Goal: Task Accomplishment & Management: Use online tool/utility

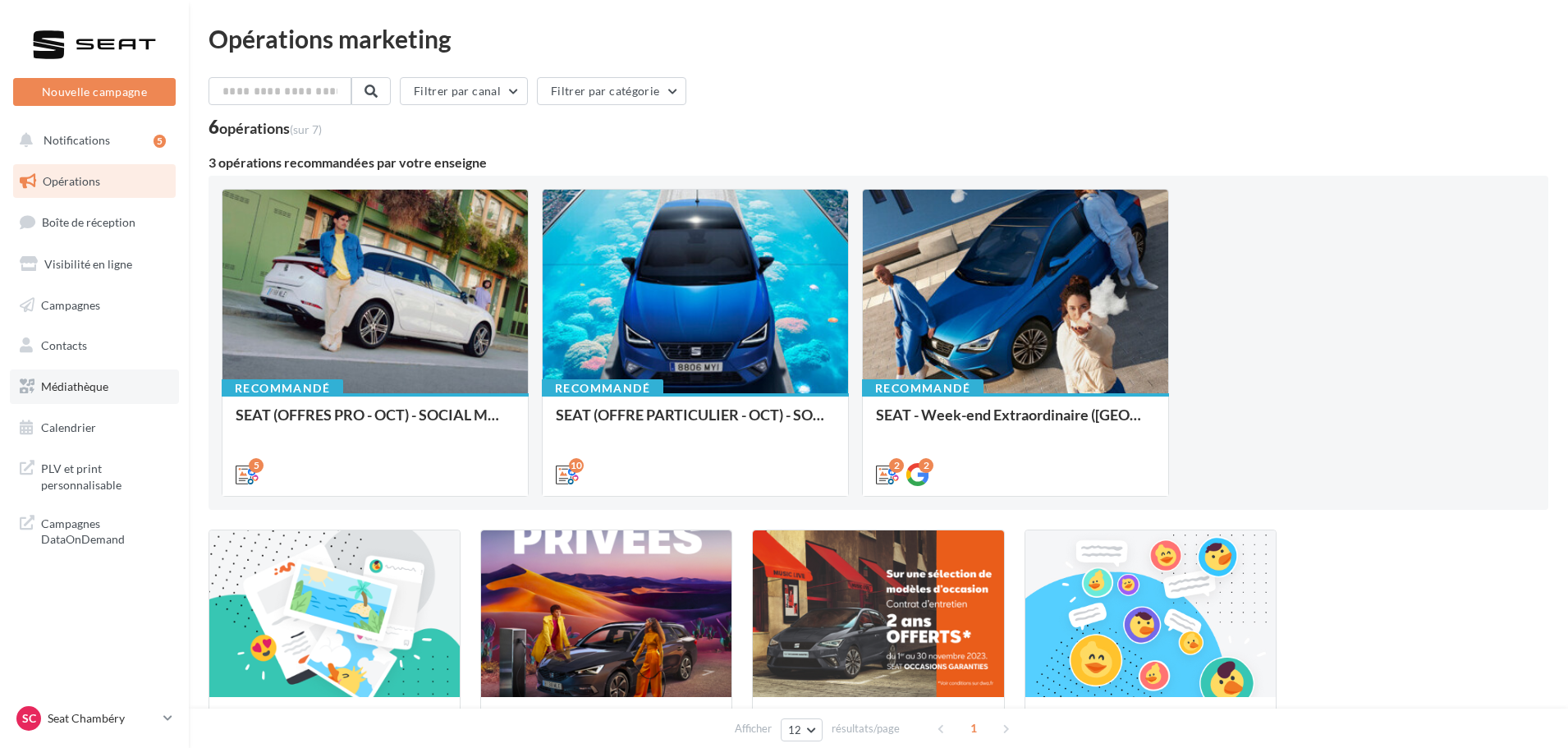
click at [104, 375] on link "Médiathèque" at bounding box center [94, 386] width 169 height 34
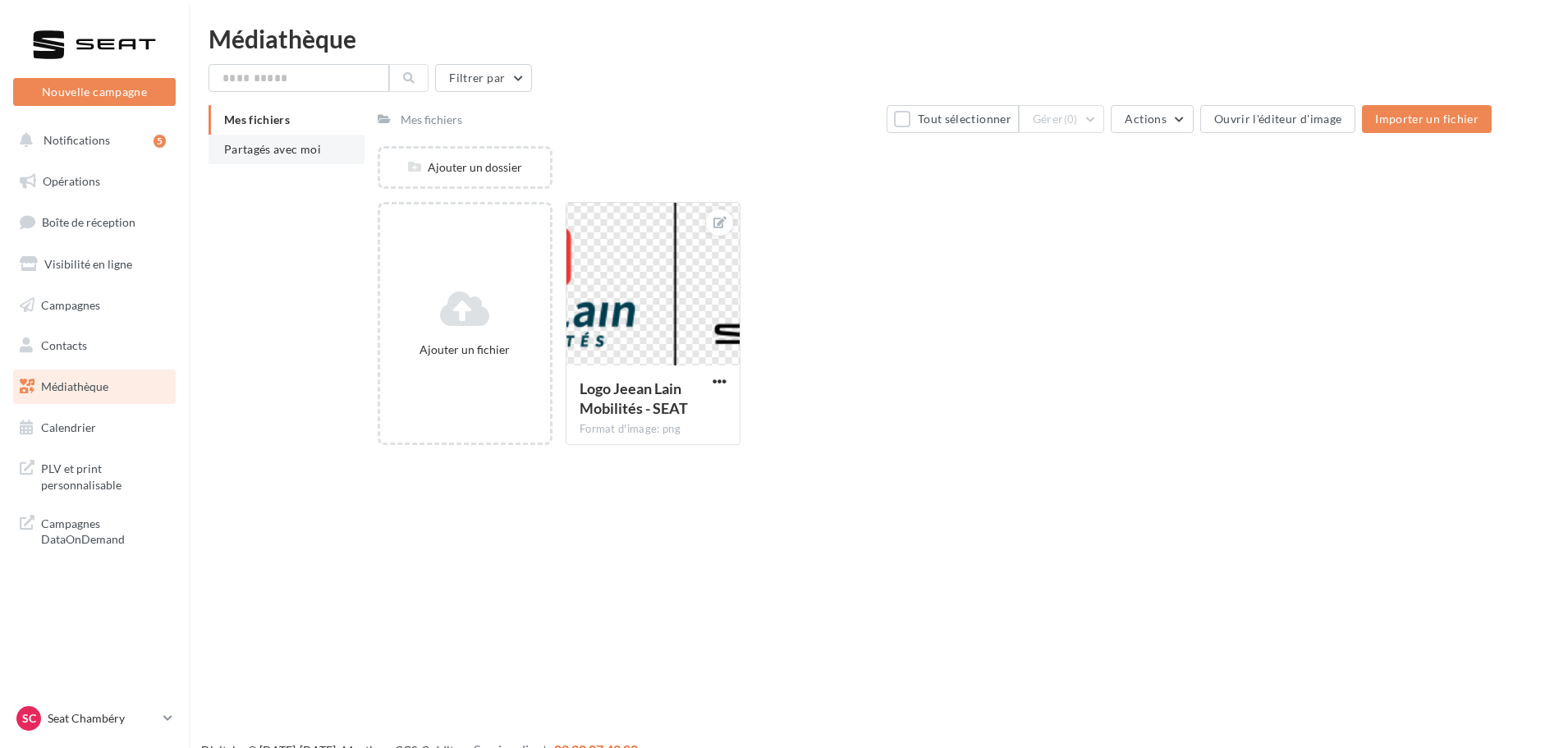
click at [255, 150] on span "Partagés avec moi" at bounding box center [273, 149] width 97 height 14
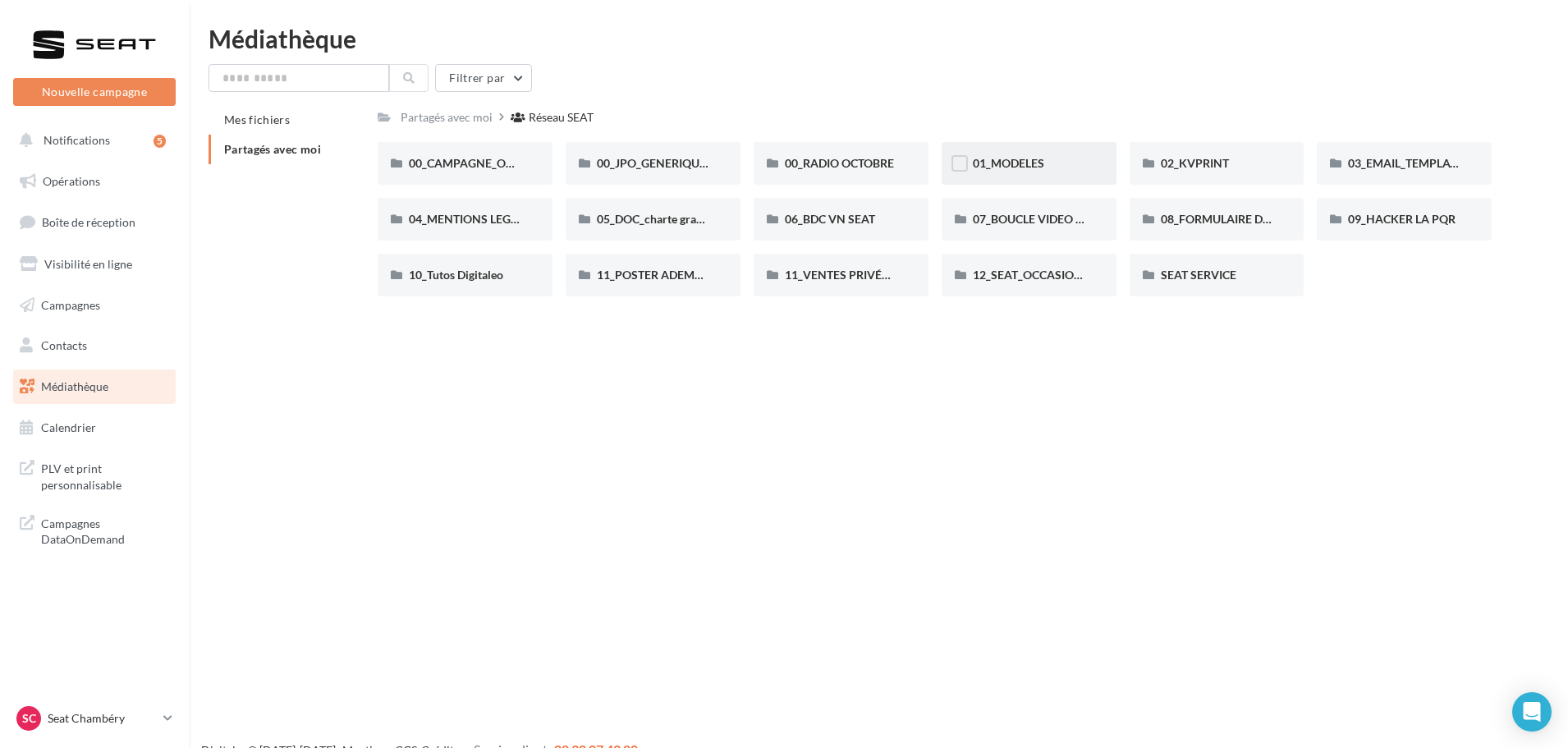
click at [1070, 160] on div "01_MODELES" at bounding box center [1029, 163] width 112 height 17
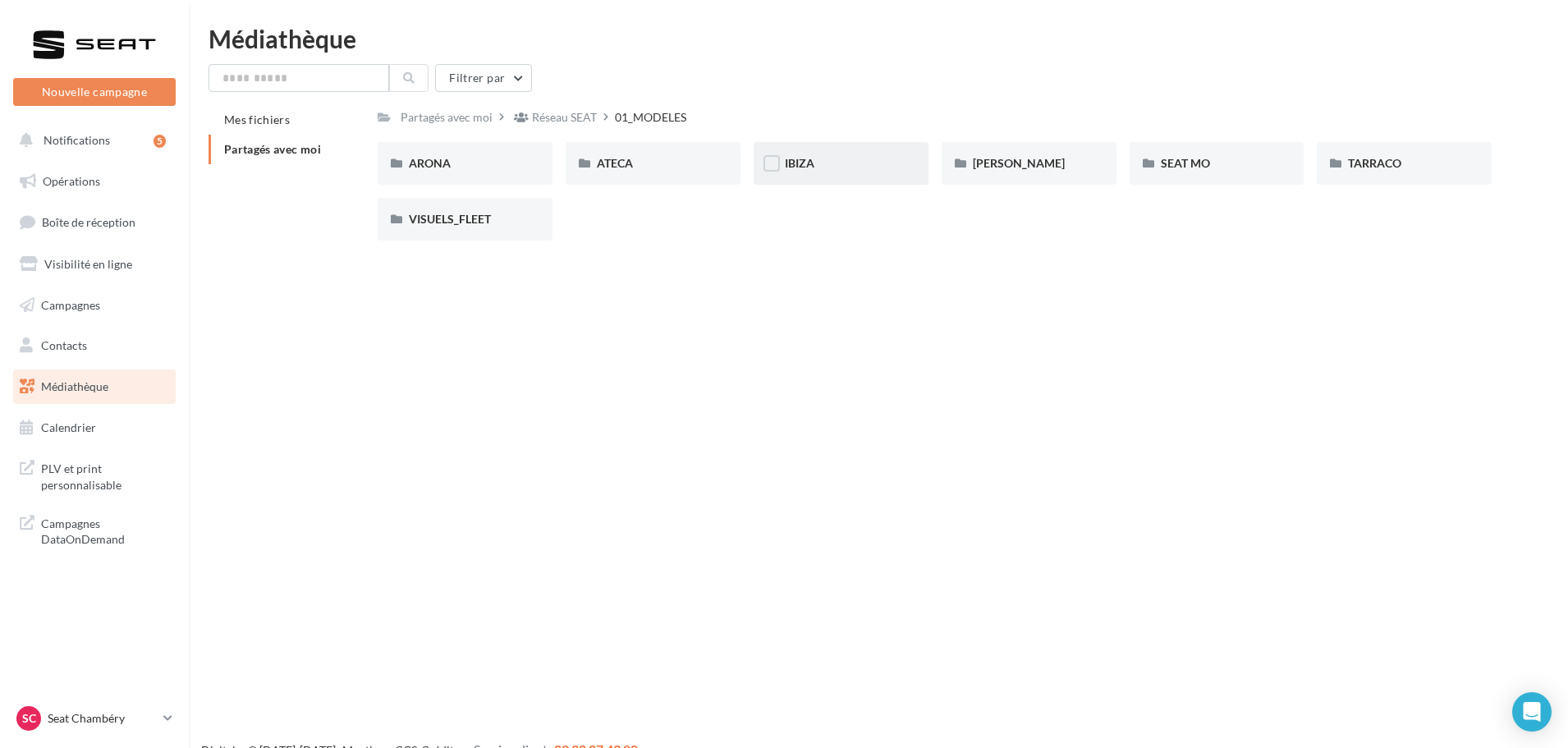
click at [841, 169] on div "IBIZA" at bounding box center [841, 163] width 112 height 17
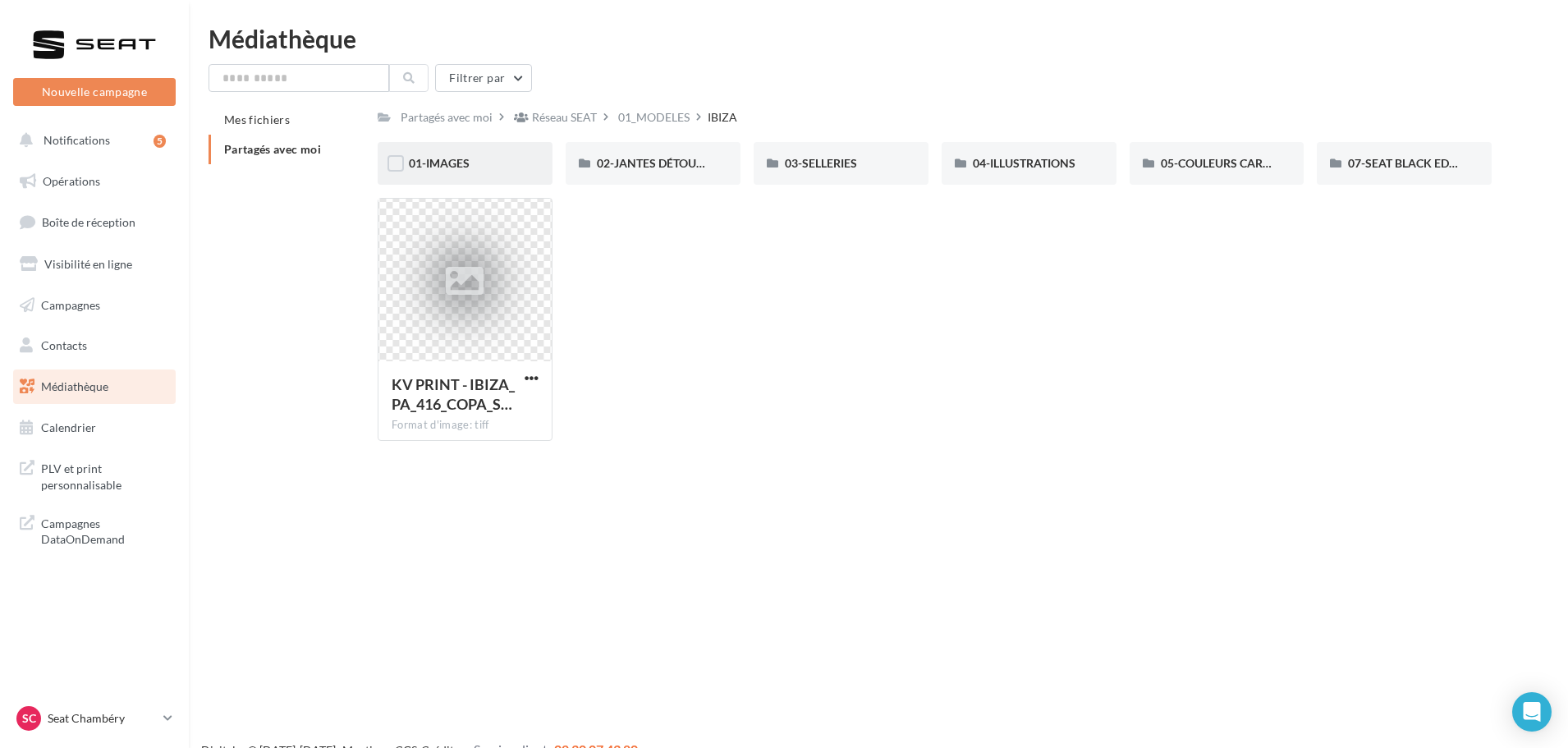
click at [473, 160] on div "01-IMAGES" at bounding box center [465, 163] width 112 height 17
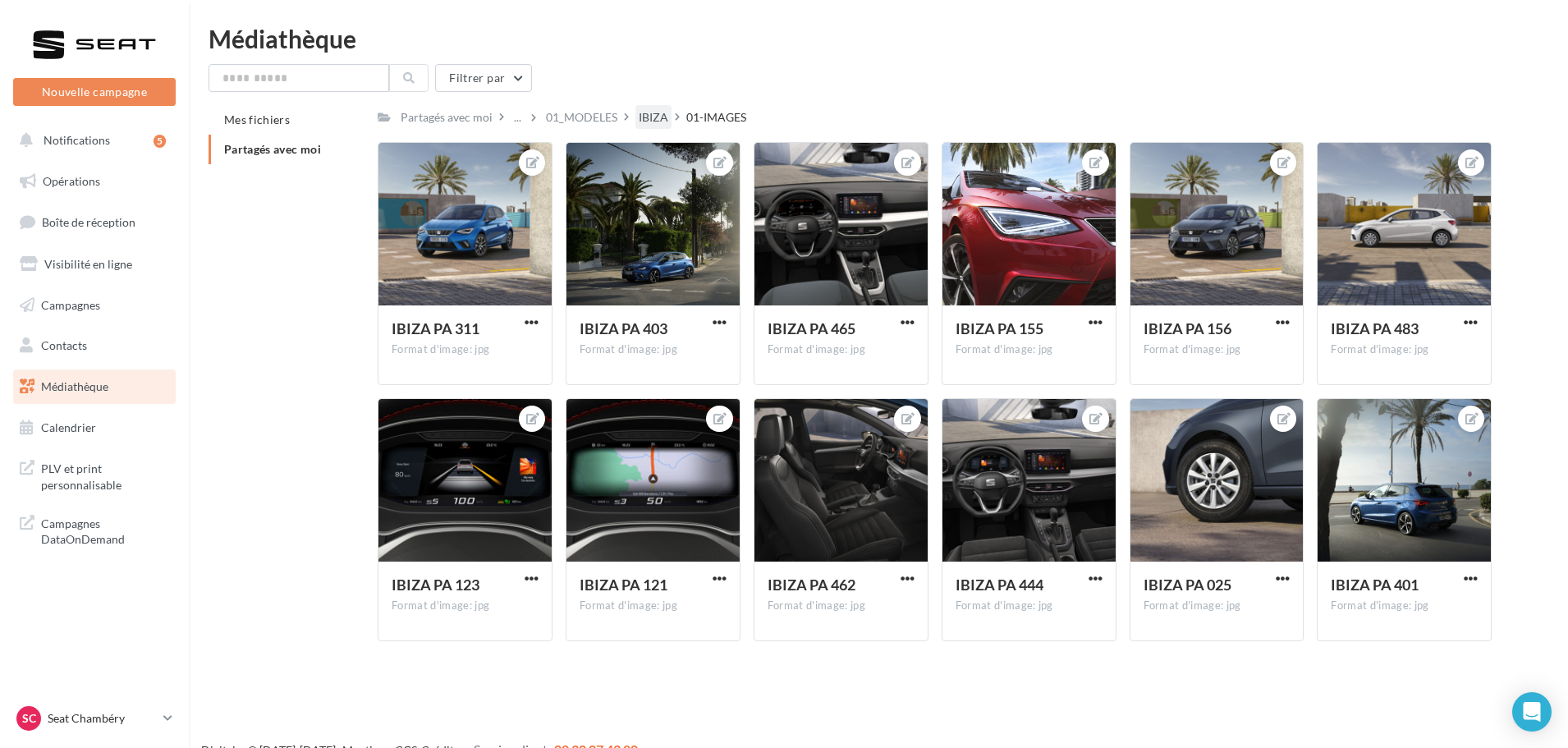
click at [644, 116] on div "IBIZA" at bounding box center [654, 118] width 30 height 17
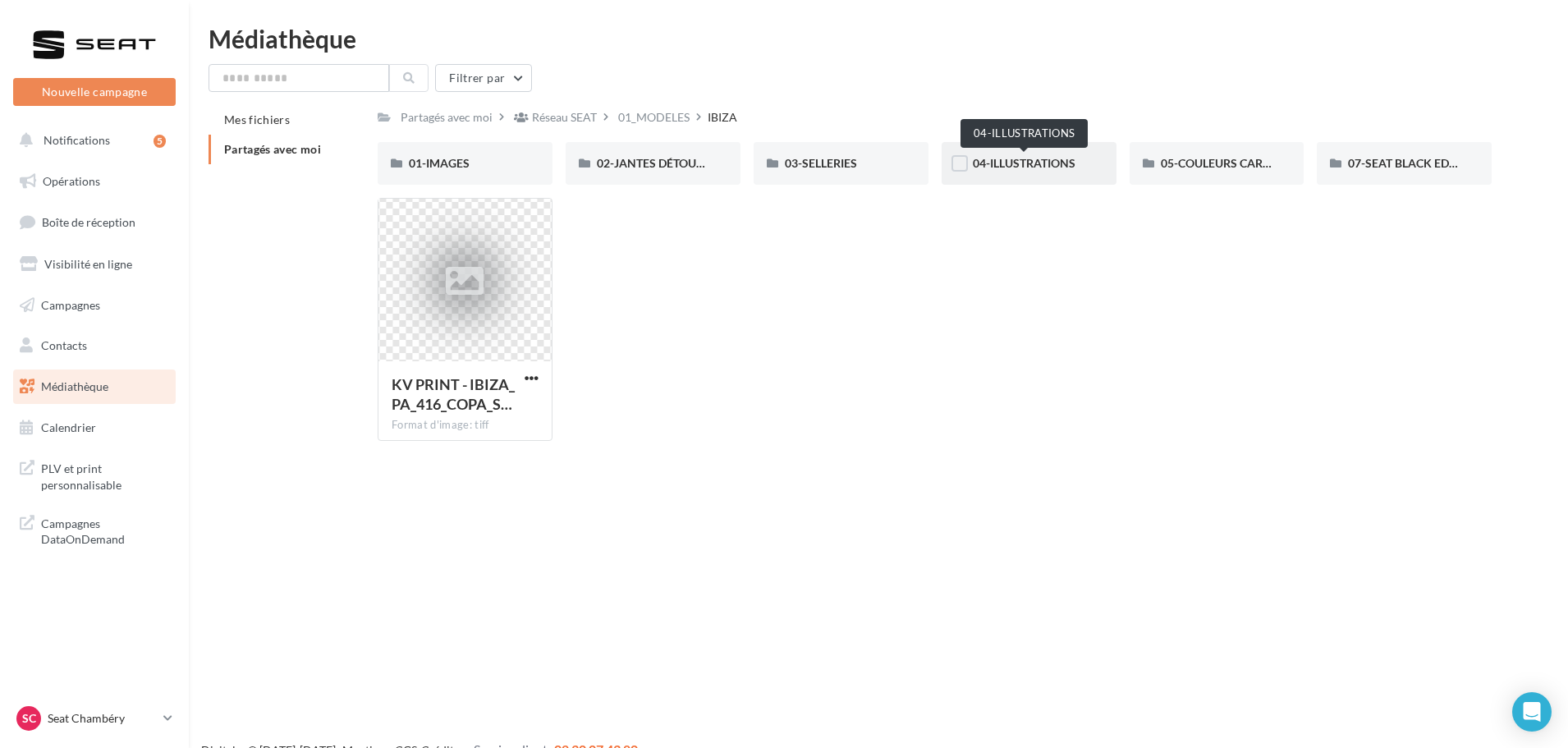
click at [1013, 170] on span "04-ILLUSTRATIONS" at bounding box center [1024, 163] width 103 height 14
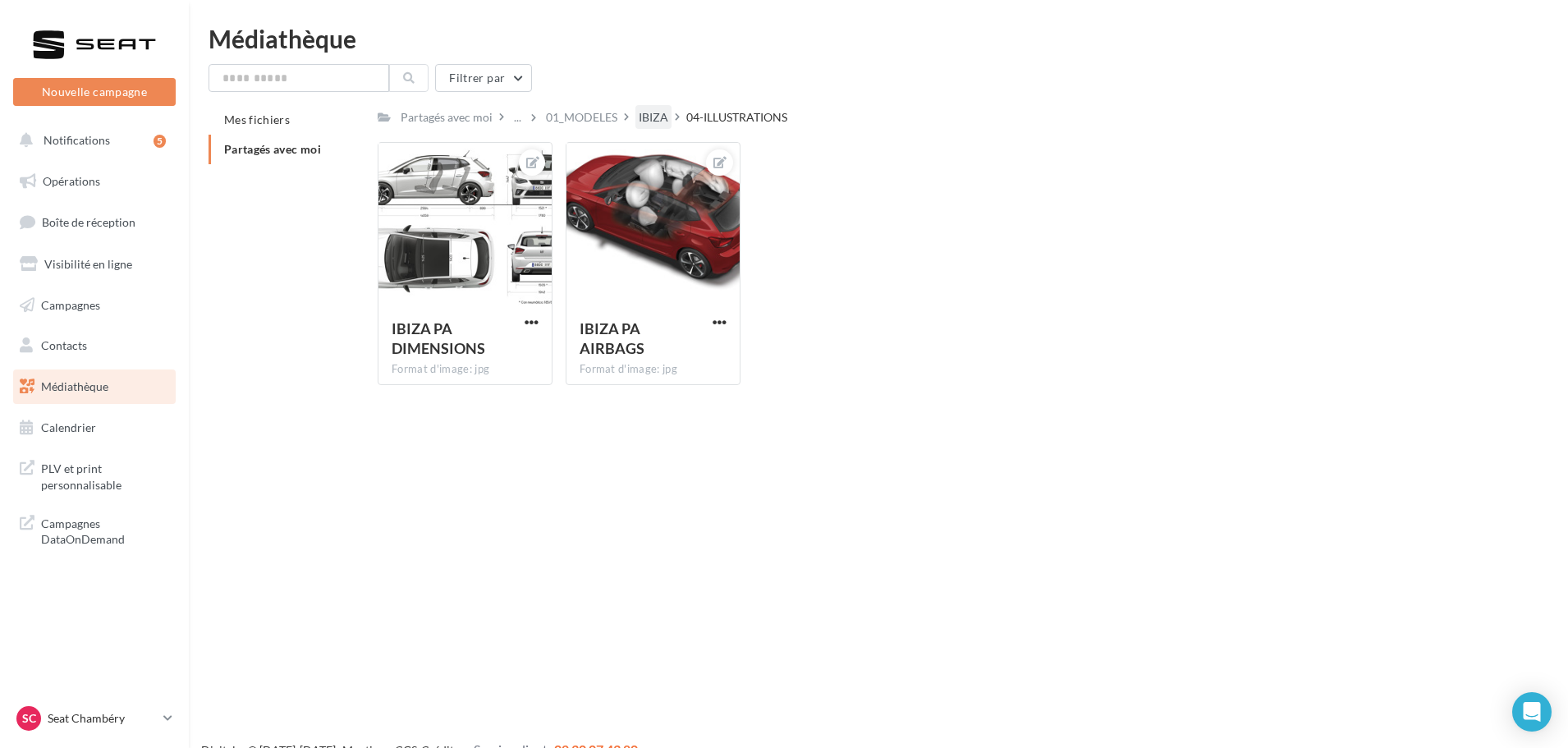
click at [649, 113] on div "IBIZA" at bounding box center [654, 118] width 30 height 17
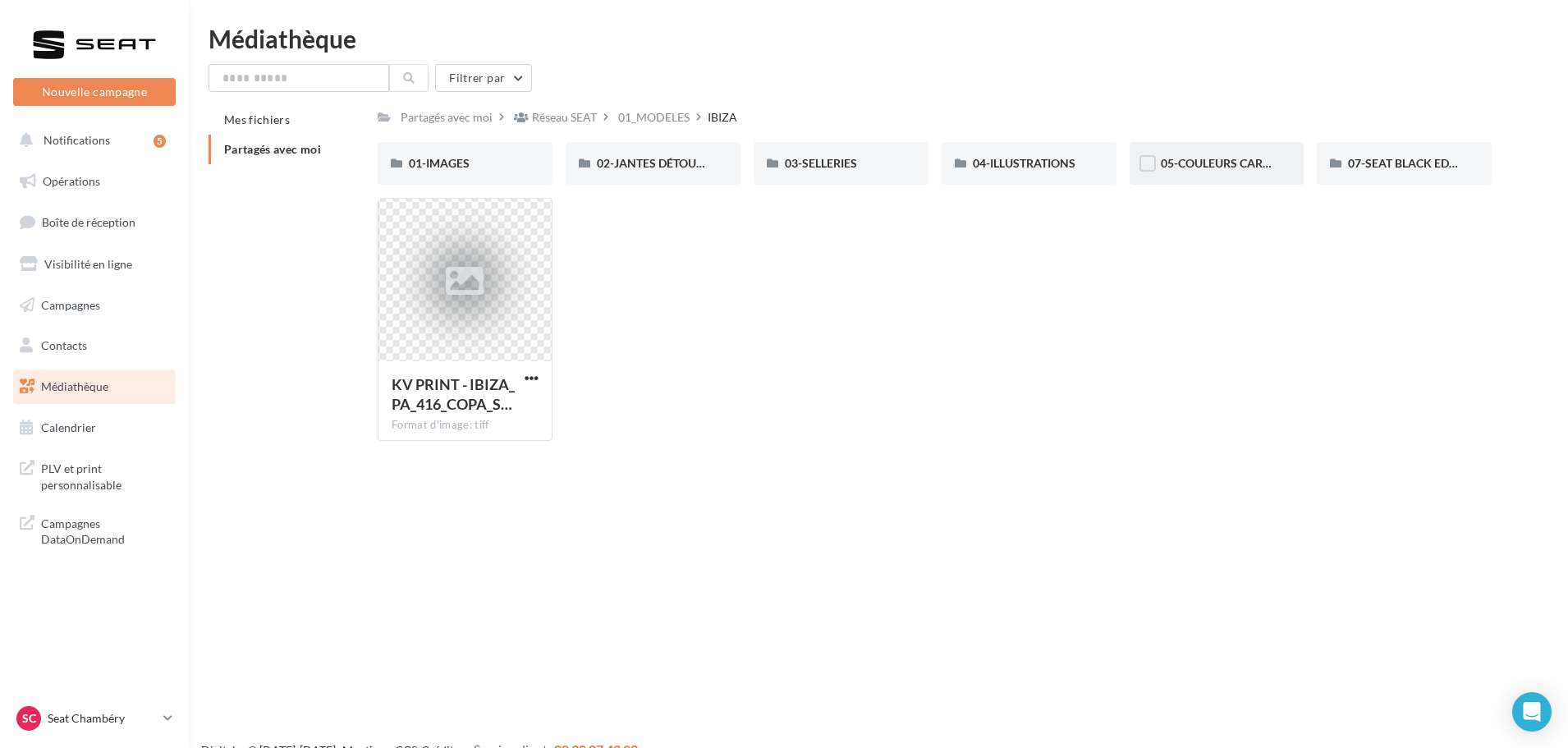
click at [1206, 177] on div "05-COULEURS CARROSSERIES" at bounding box center [1217, 163] width 174 height 43
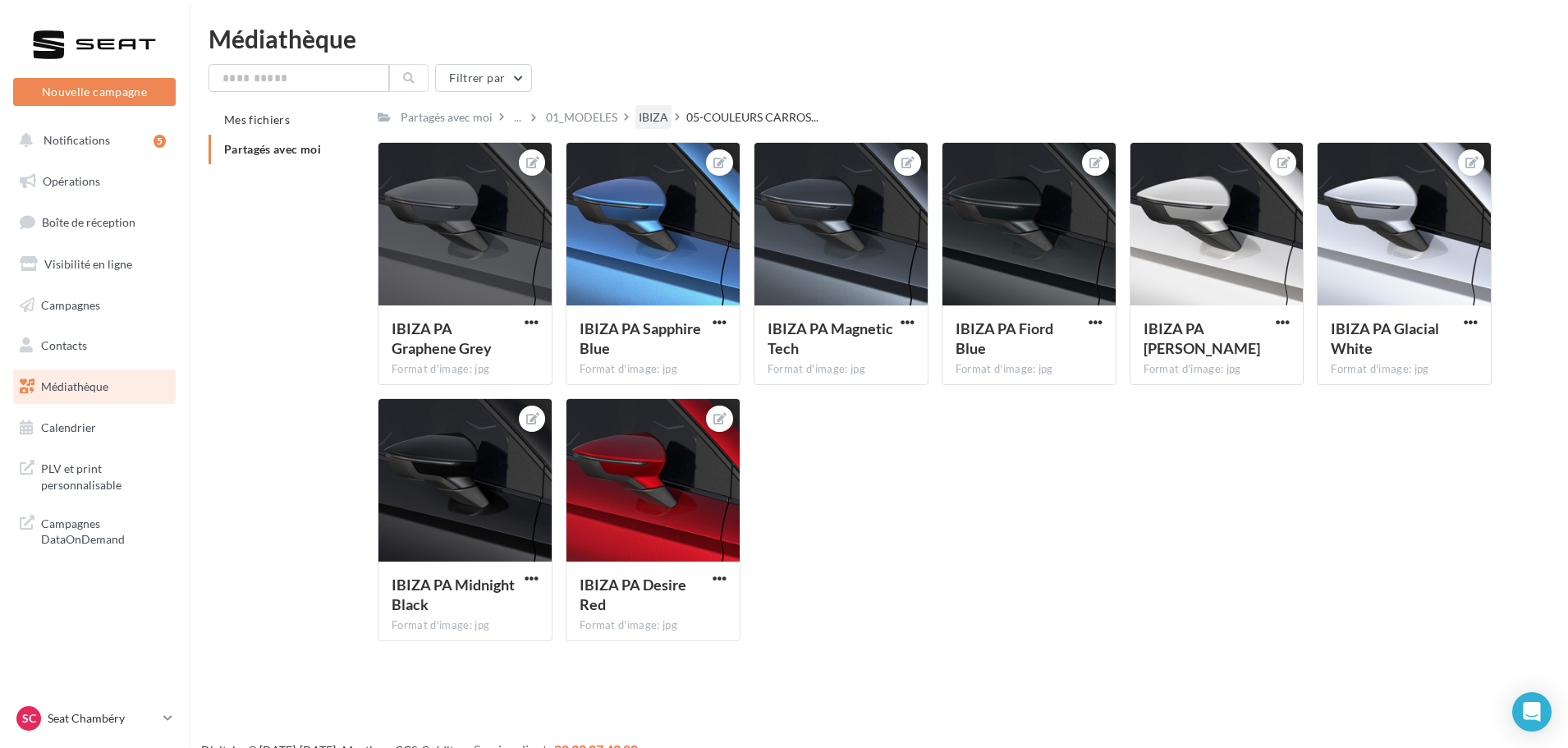
click at [668, 120] on div "IBIZA" at bounding box center [653, 117] width 36 height 24
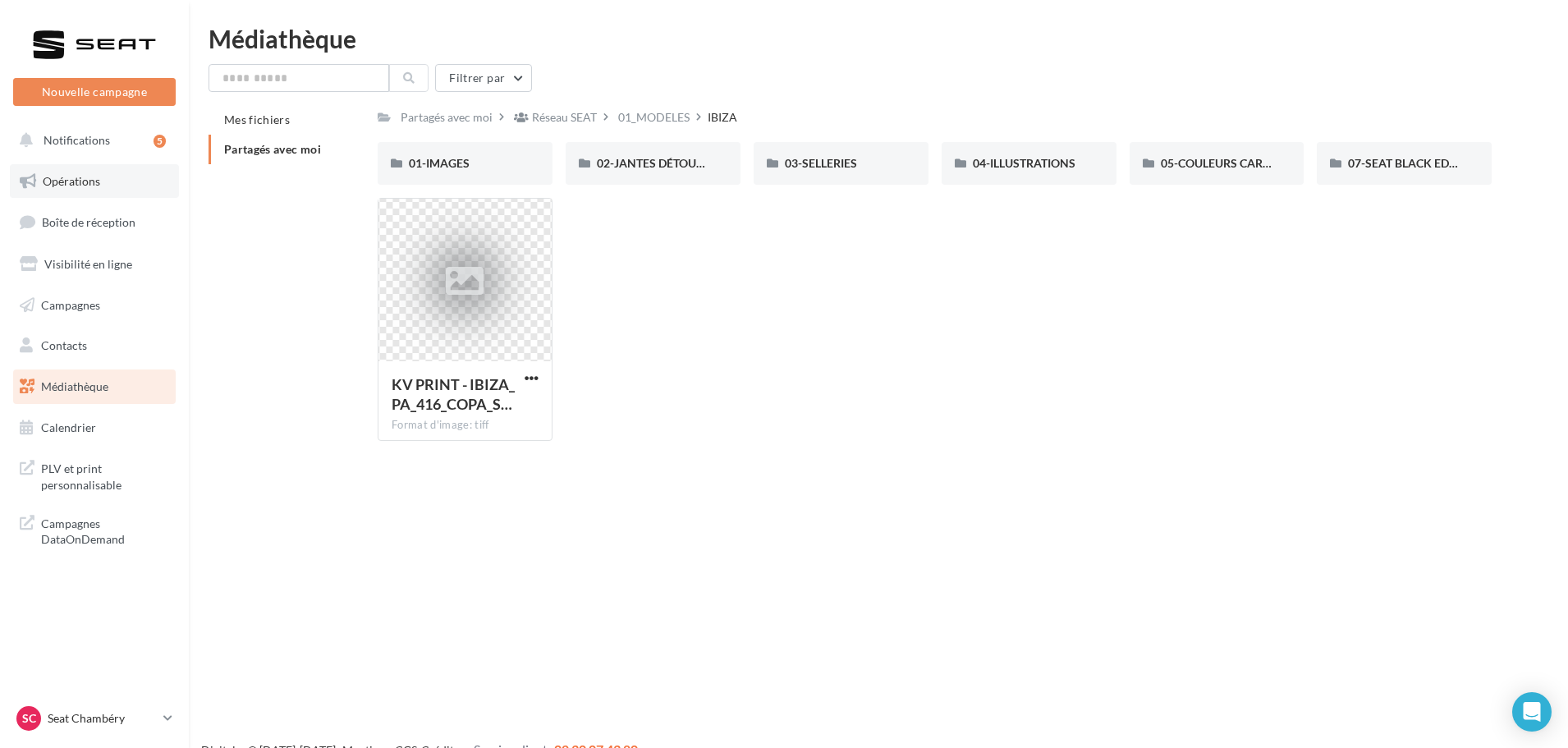
click at [88, 192] on link "Opérations" at bounding box center [94, 181] width 169 height 34
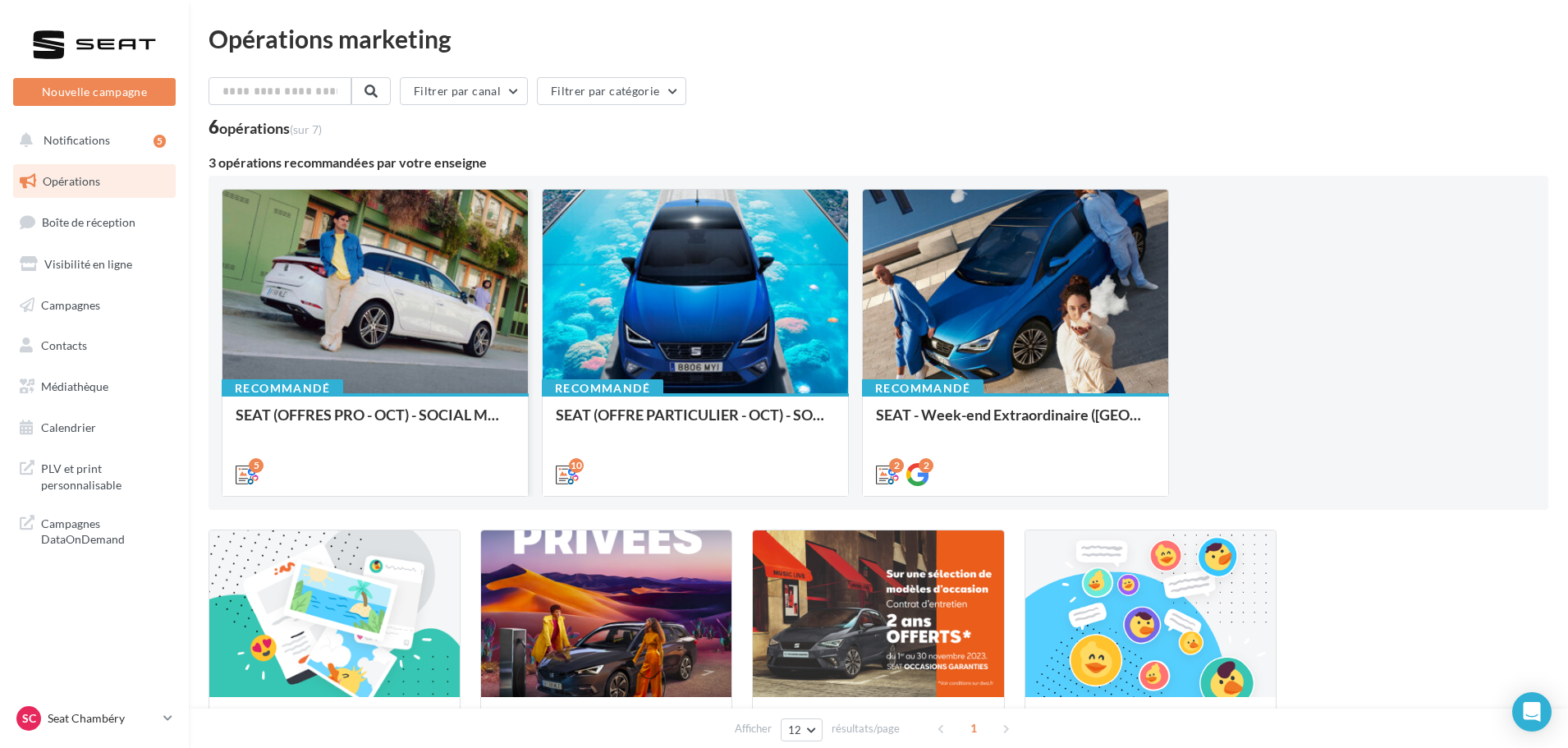
click at [353, 344] on div at bounding box center [375, 292] width 305 height 205
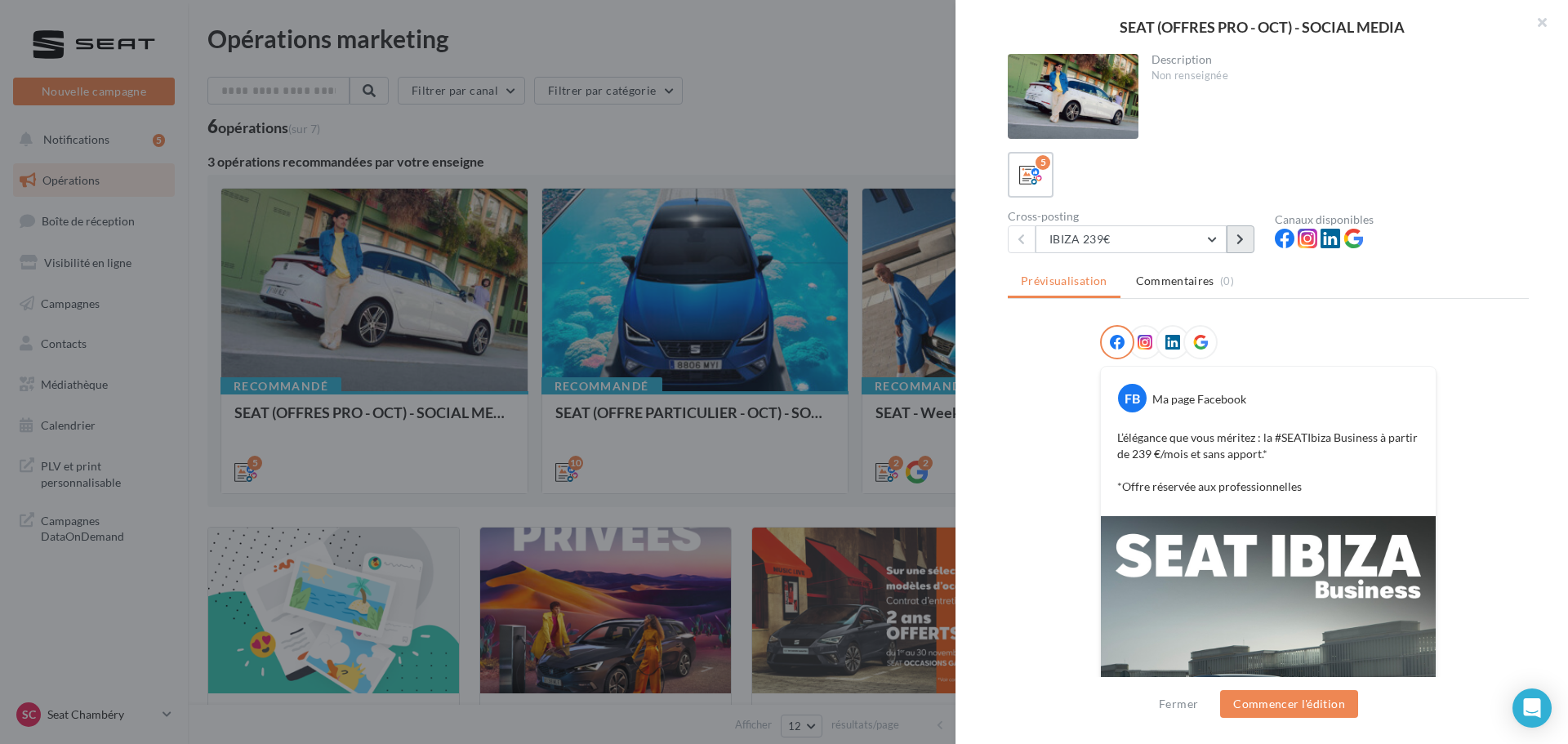
click at [1241, 244] on icon at bounding box center [1240, 239] width 7 height 11
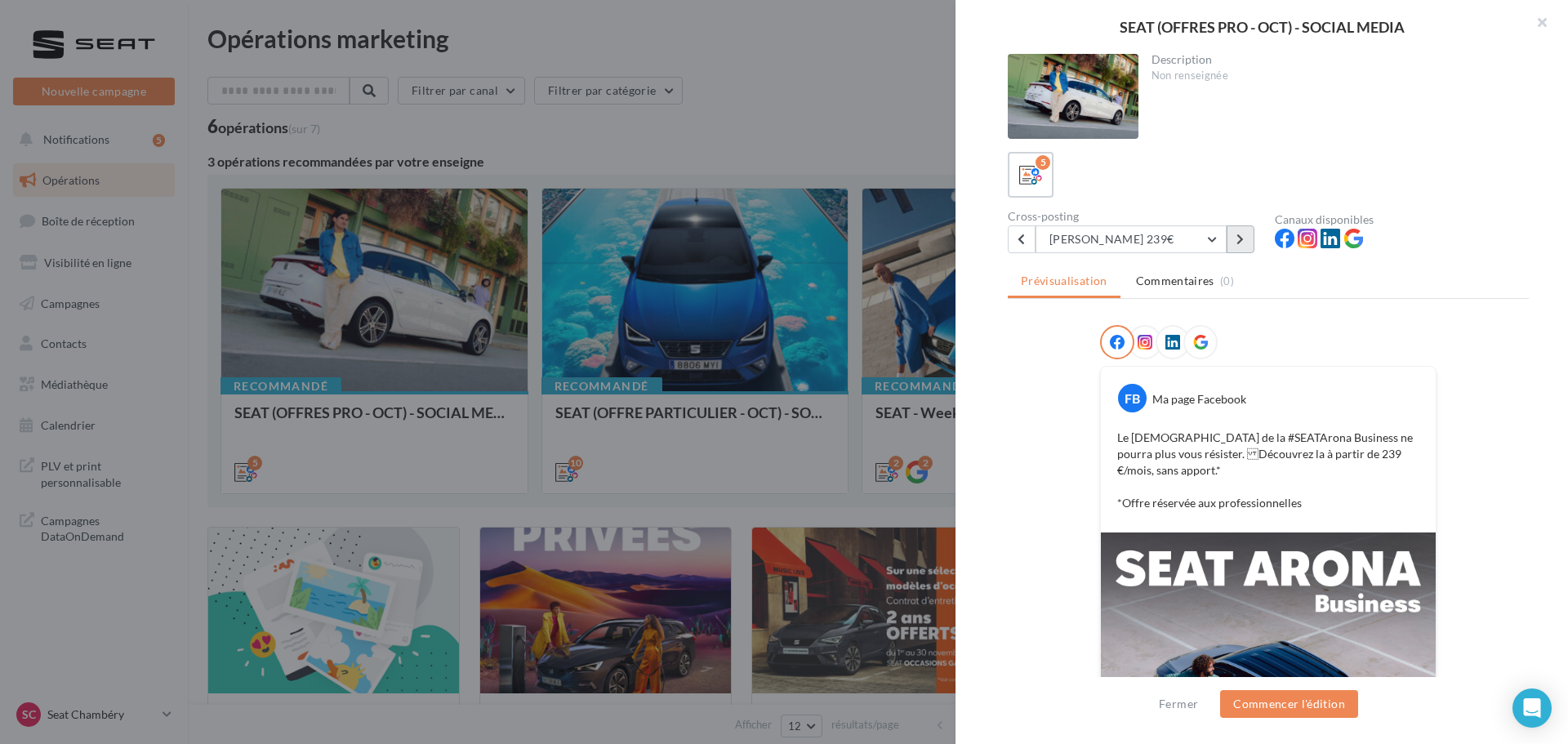
click at [1241, 244] on icon at bounding box center [1240, 239] width 7 height 11
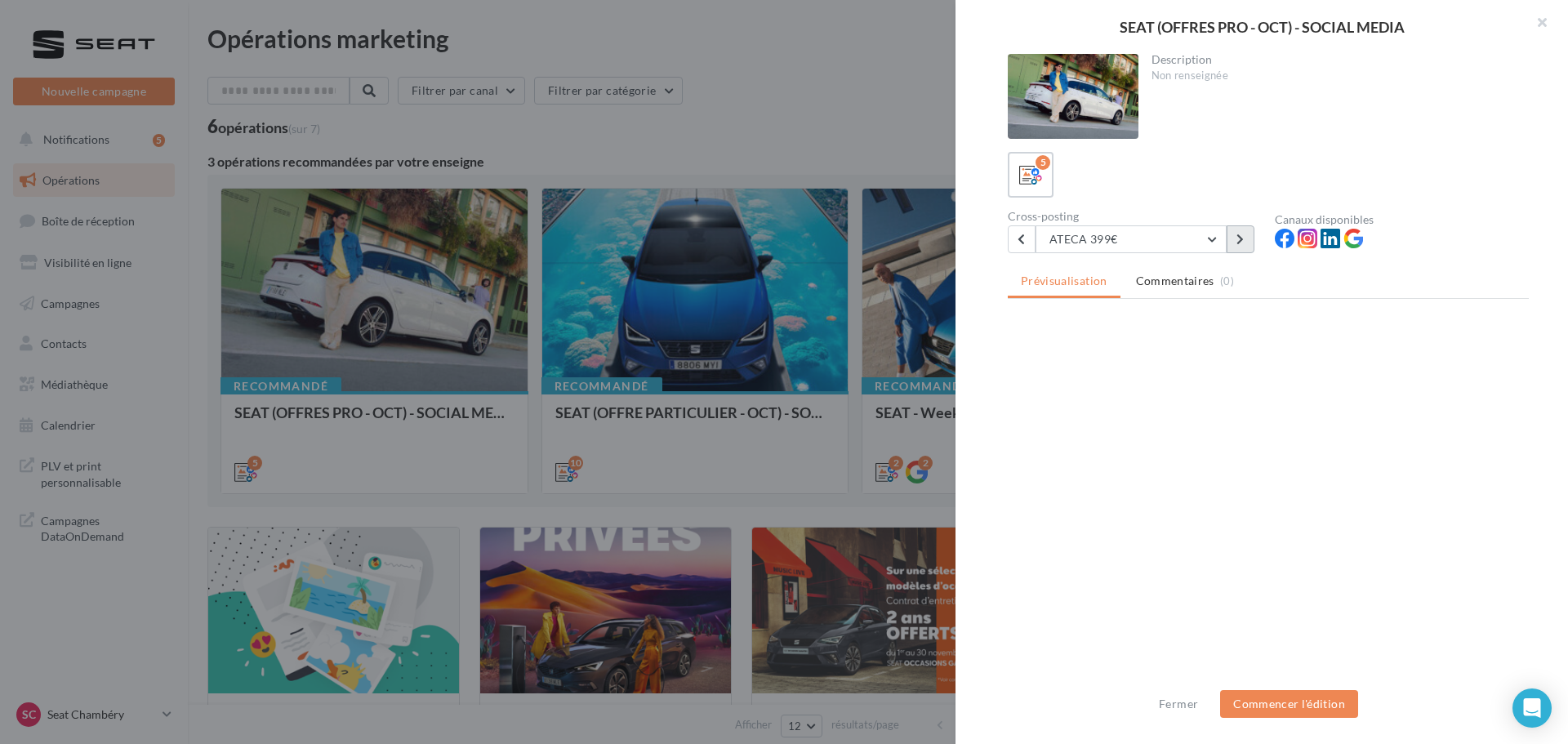
click at [1241, 244] on icon at bounding box center [1240, 239] width 7 height 11
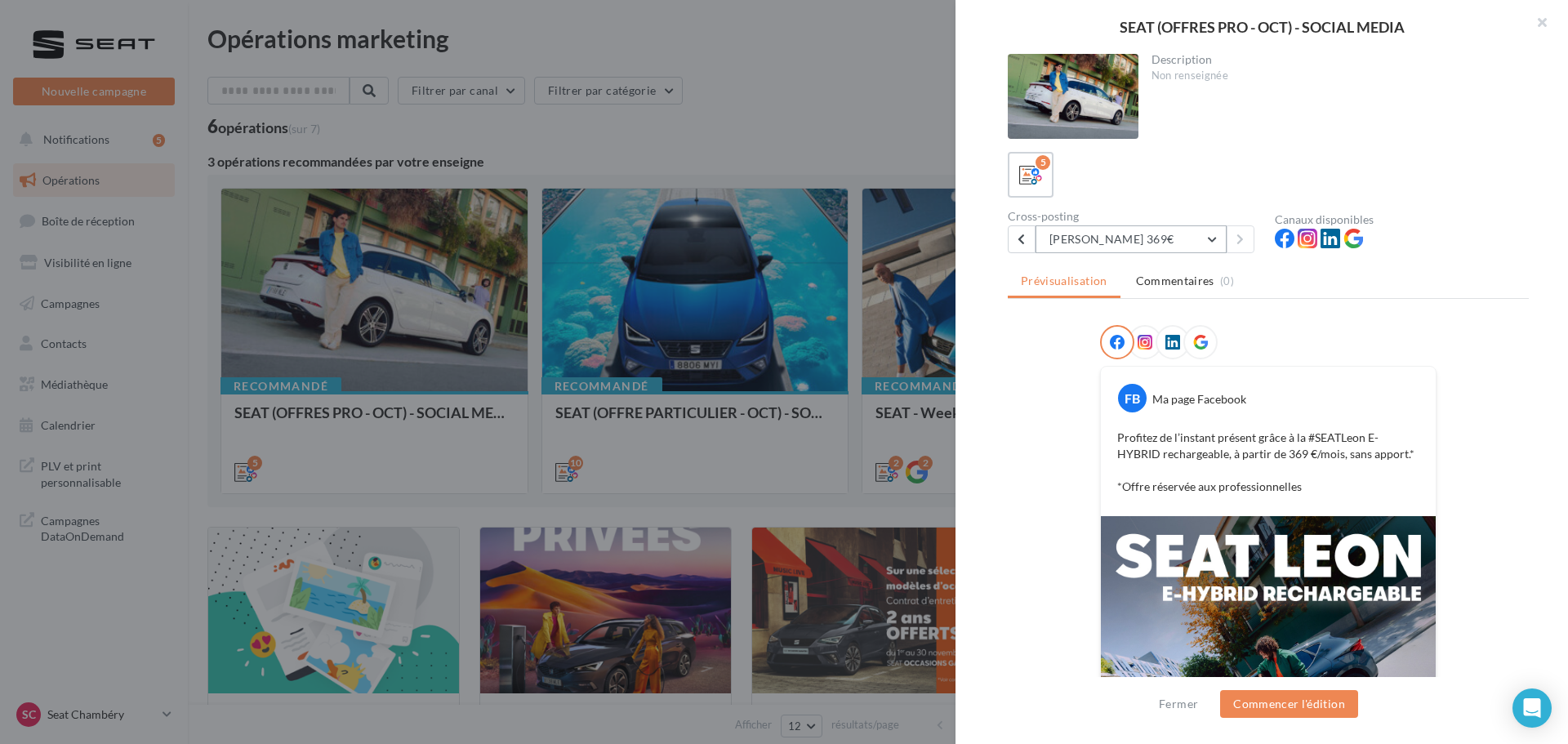
click at [1161, 231] on button "LEON PHEV 369€" at bounding box center [1130, 239] width 191 height 28
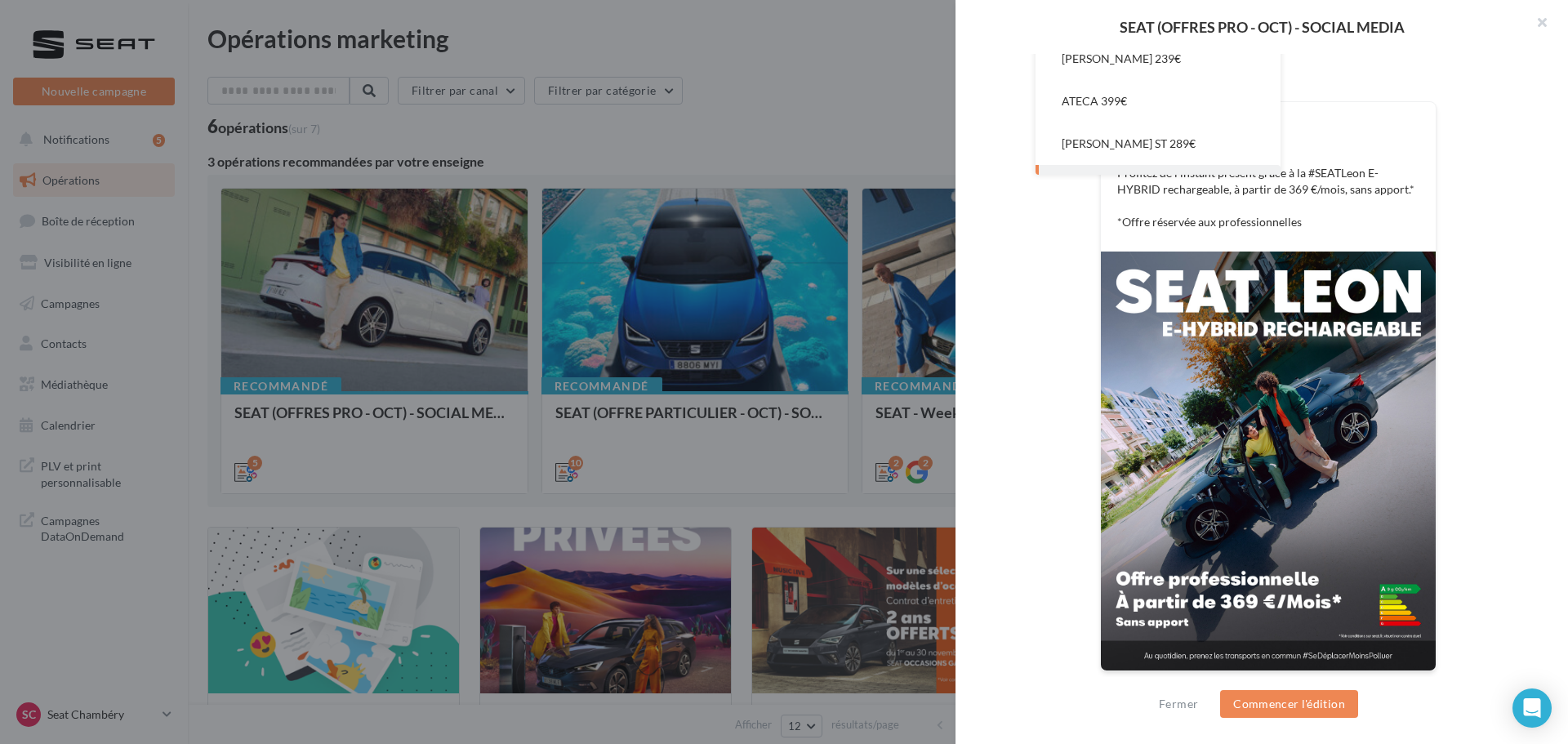
click at [1027, 287] on div "FB Ma page Facebook Profitez de l’instant présent grâce à la #SEATLeon E-HYBRID…" at bounding box center [1268, 376] width 521 height 631
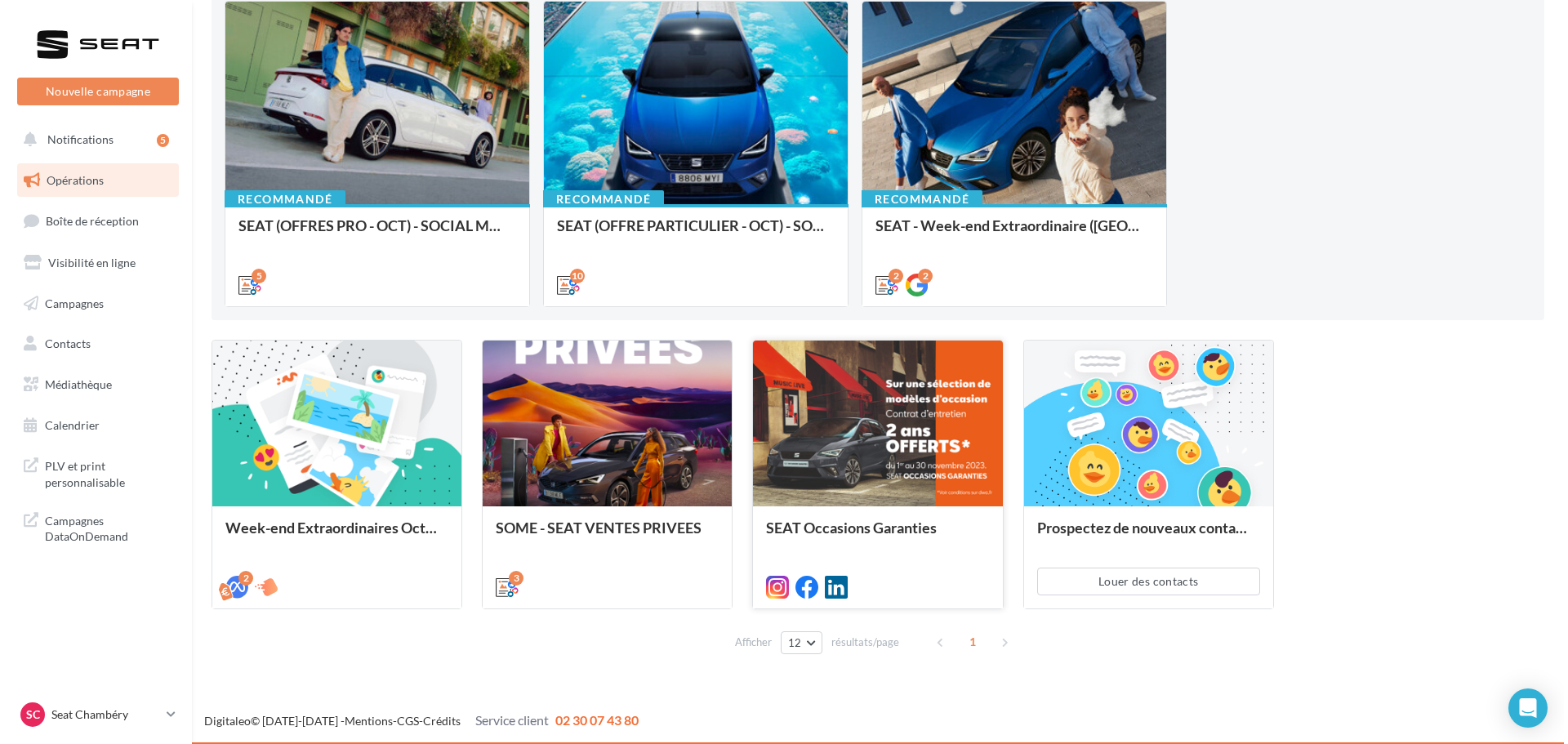
scroll to position [188, 0]
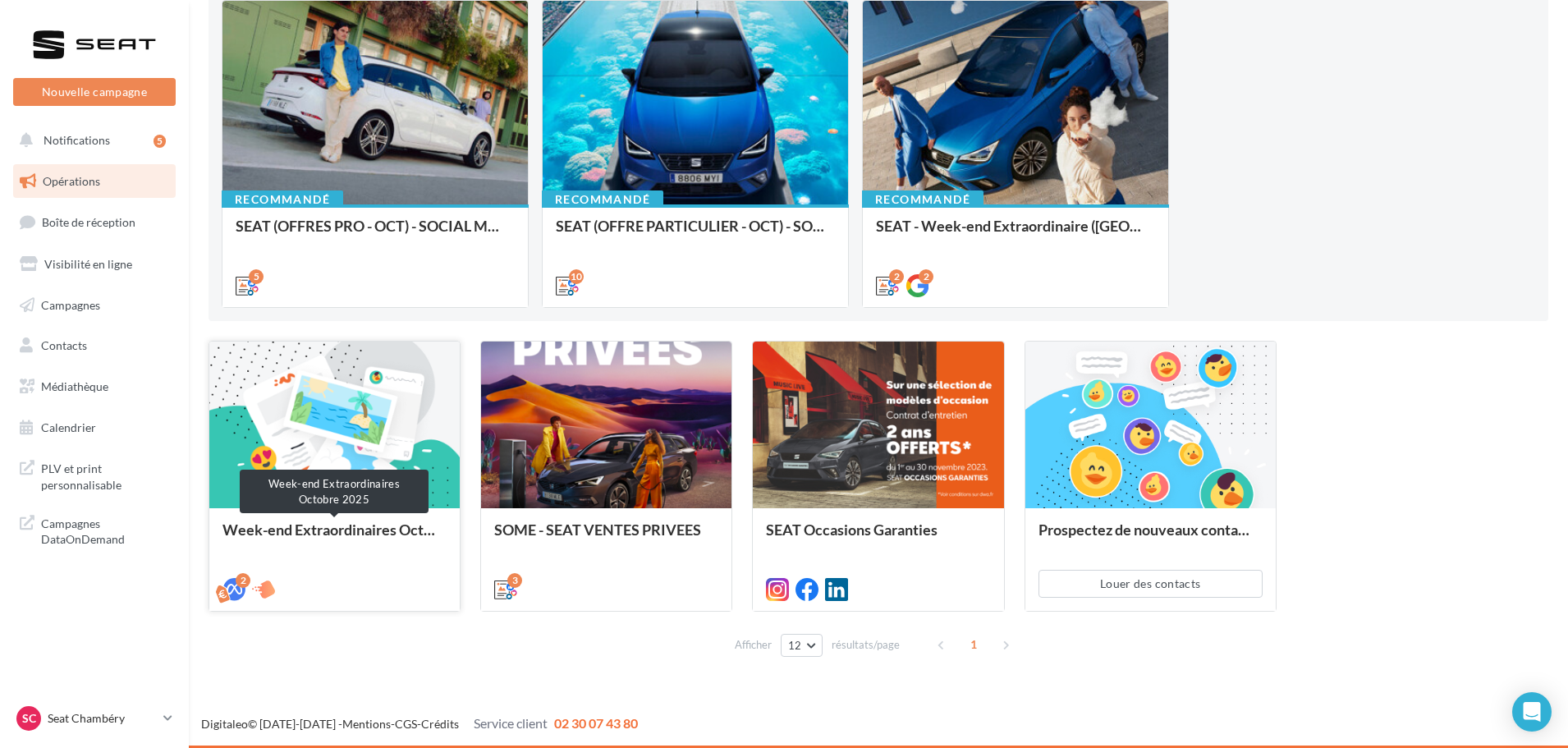
click at [382, 537] on div "Week-end Extraordinaires Octobre 2025" at bounding box center [335, 538] width 224 height 32
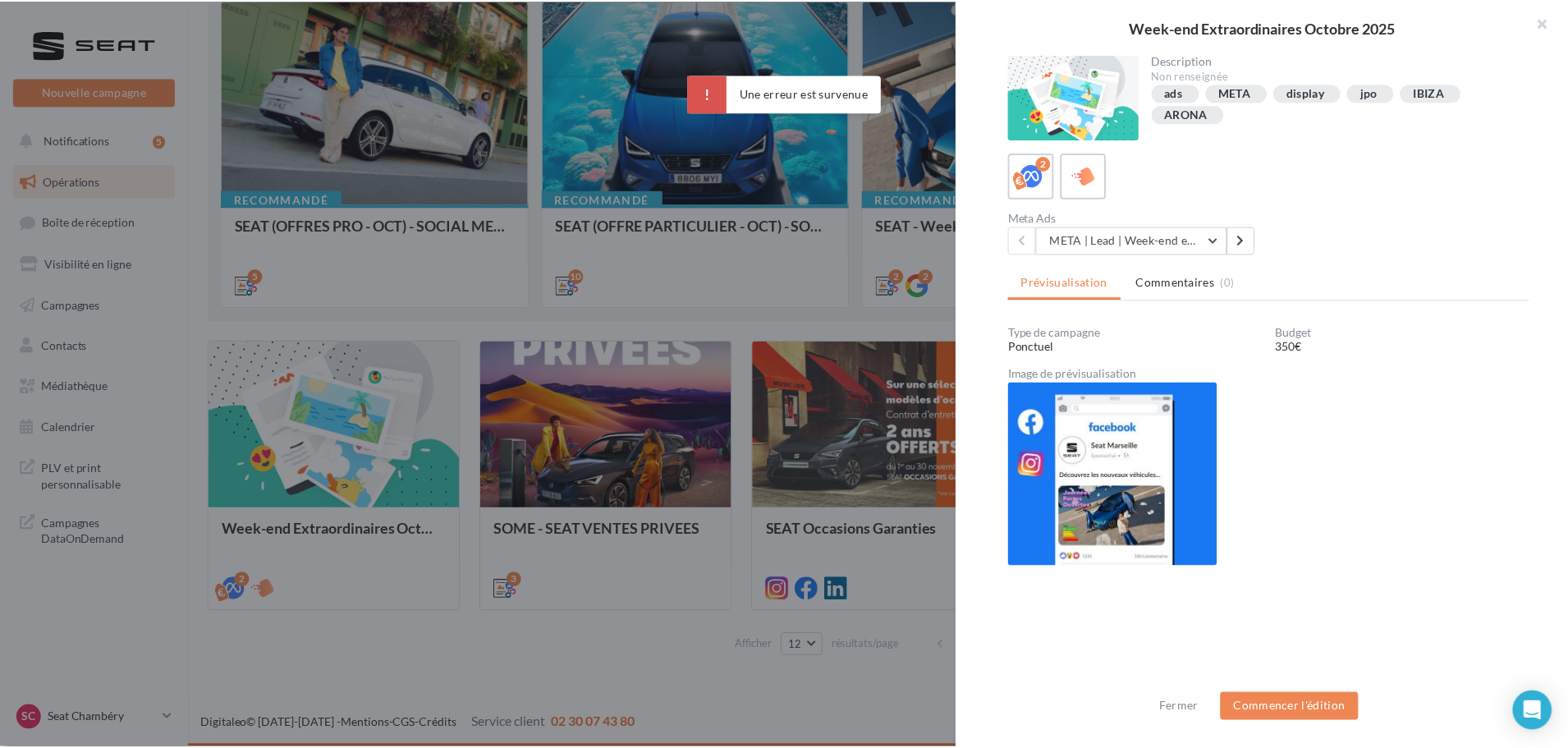
scroll to position [2, 0]
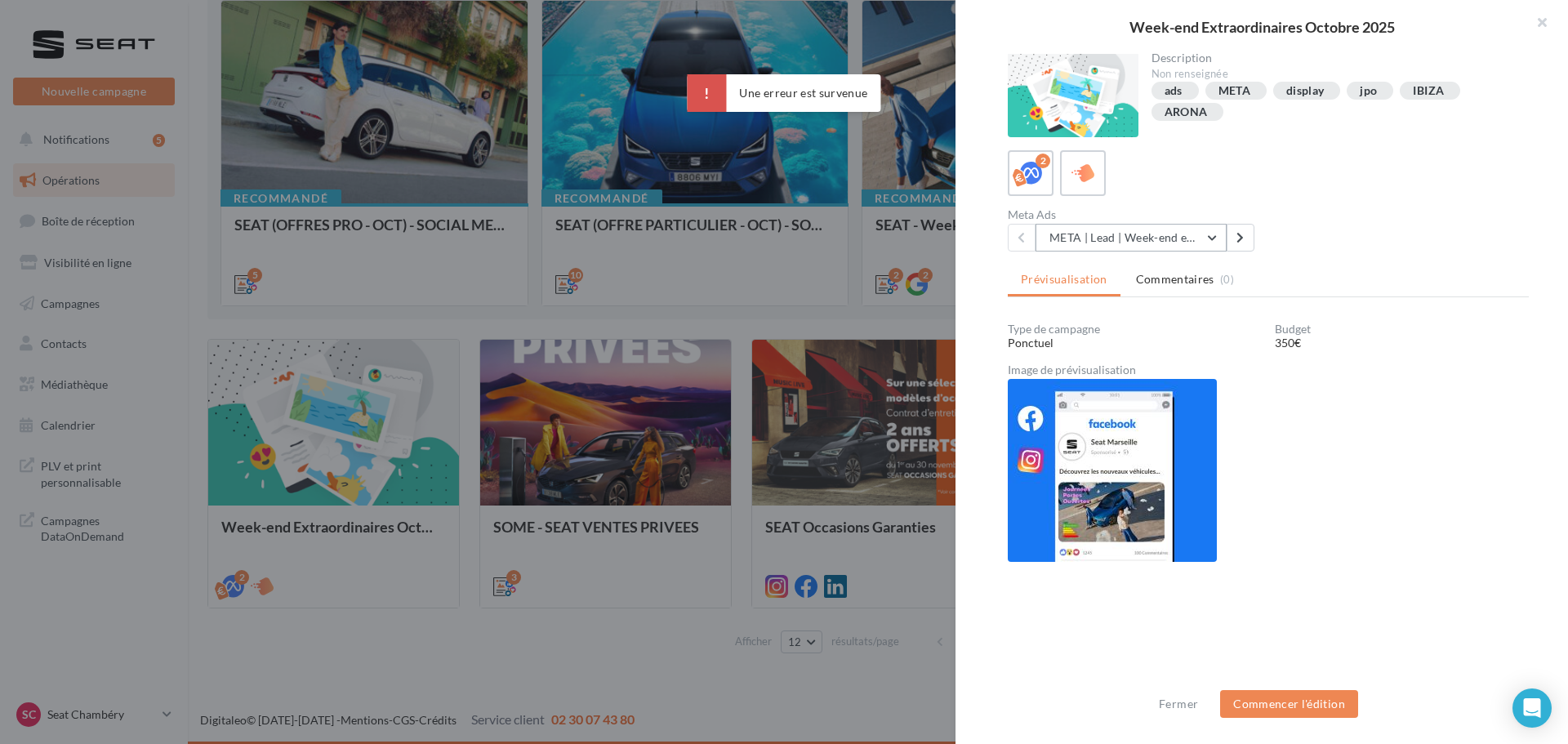
click at [1208, 244] on button "META | Lead | Week-end extraordinaires Octobre 2025" at bounding box center [1130, 238] width 191 height 28
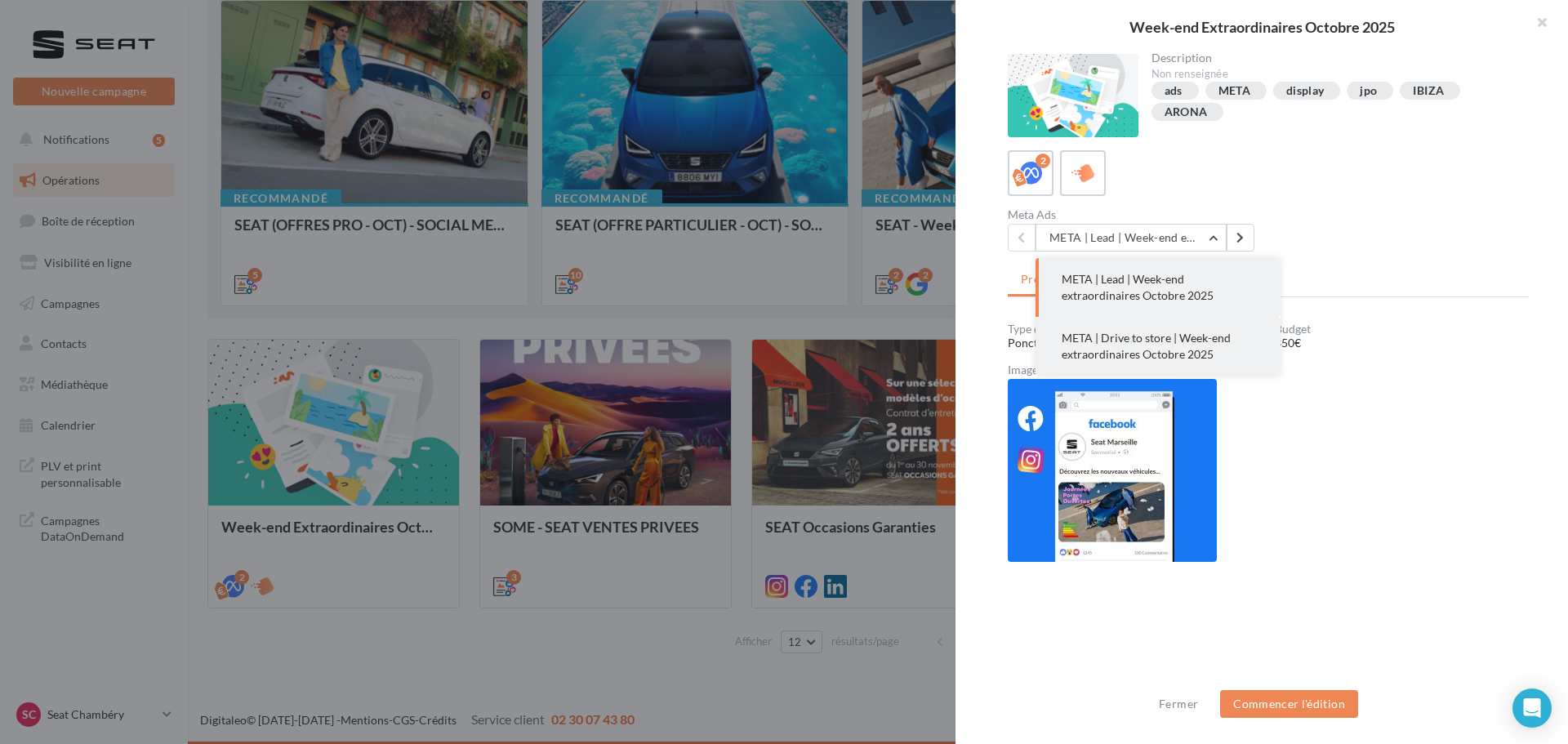
click at [1185, 353] on span "META | Drive to store | Week-end extraordinaires Octobre 2025" at bounding box center [1146, 345] width 169 height 31
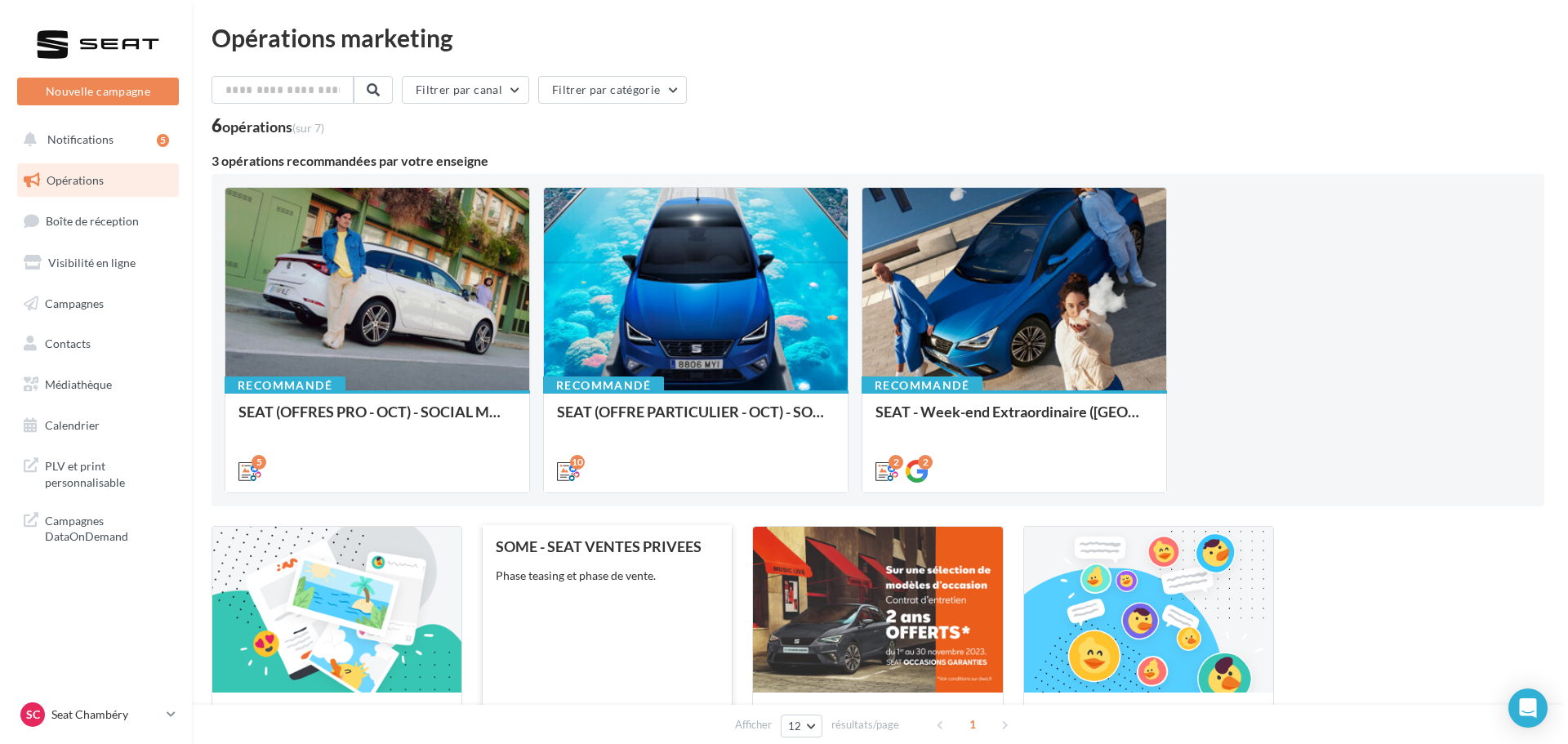
scroll to position [0, 0]
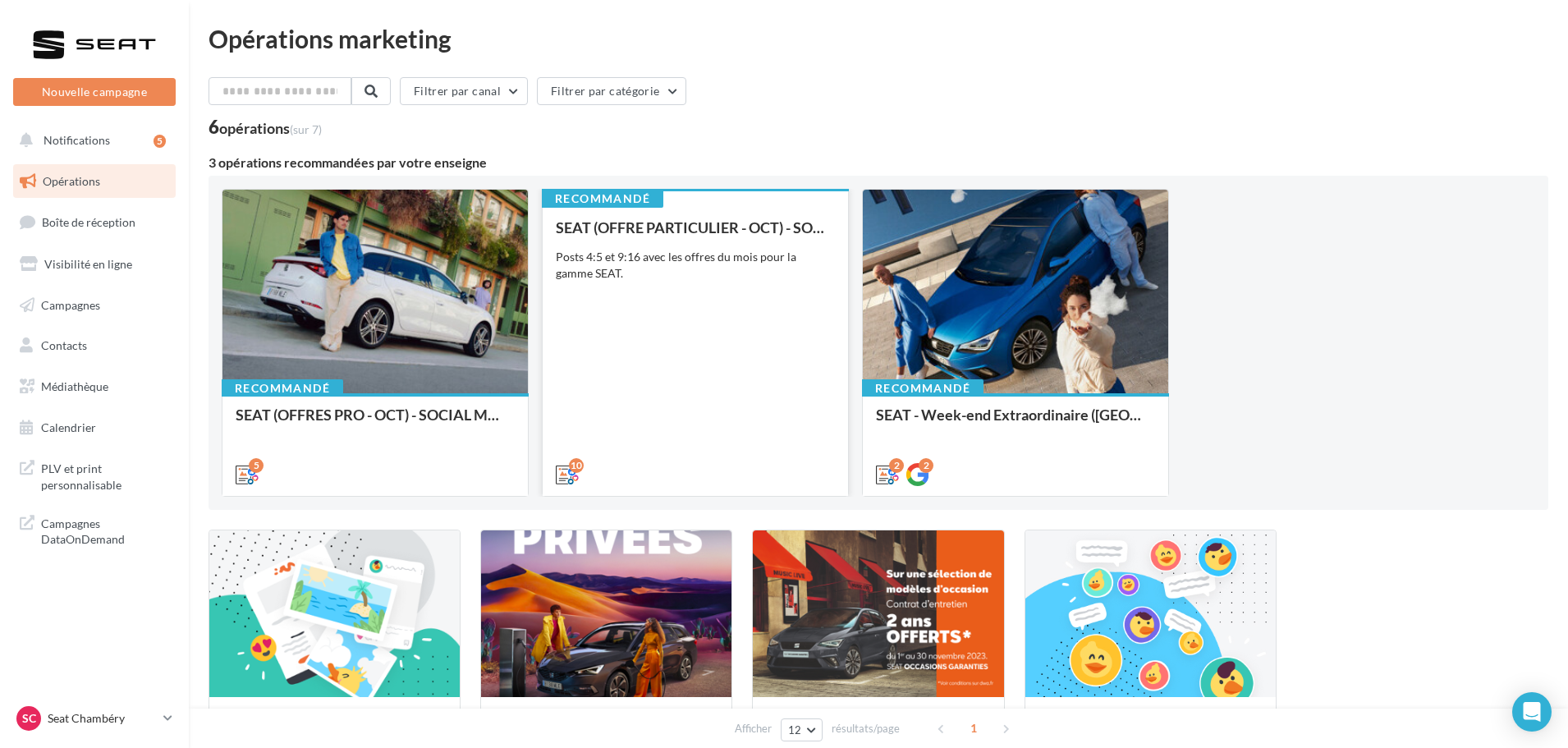
click at [699, 283] on div "SEAT (OFFRE PARTICULIER - OCT) - SOCIAL MEDIA Posts 4:5 et 9:16 avec les offres…" at bounding box center [695, 350] width 279 height 262
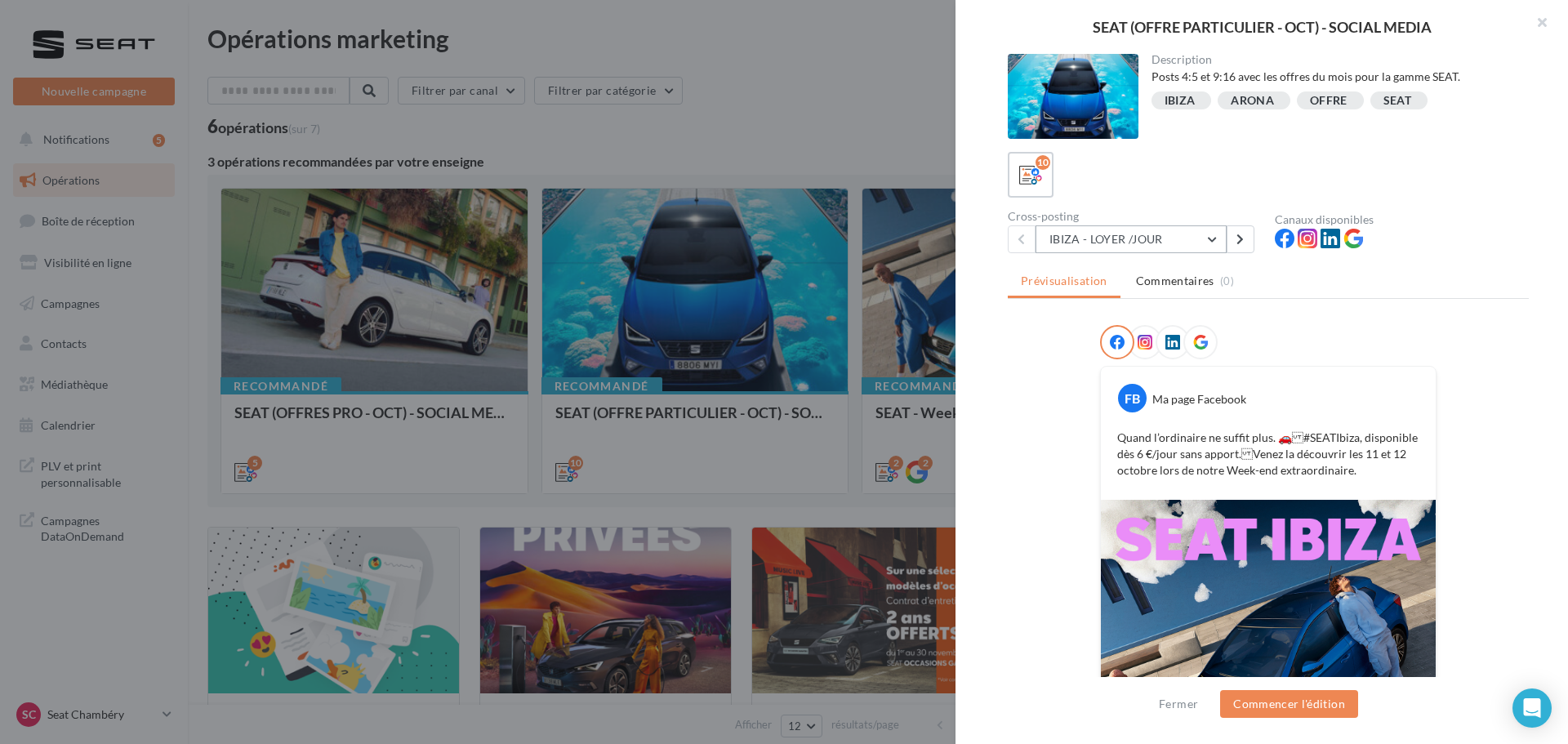
click at [1150, 236] on button "IBIZA - LOYER /JOUR" at bounding box center [1130, 239] width 191 height 28
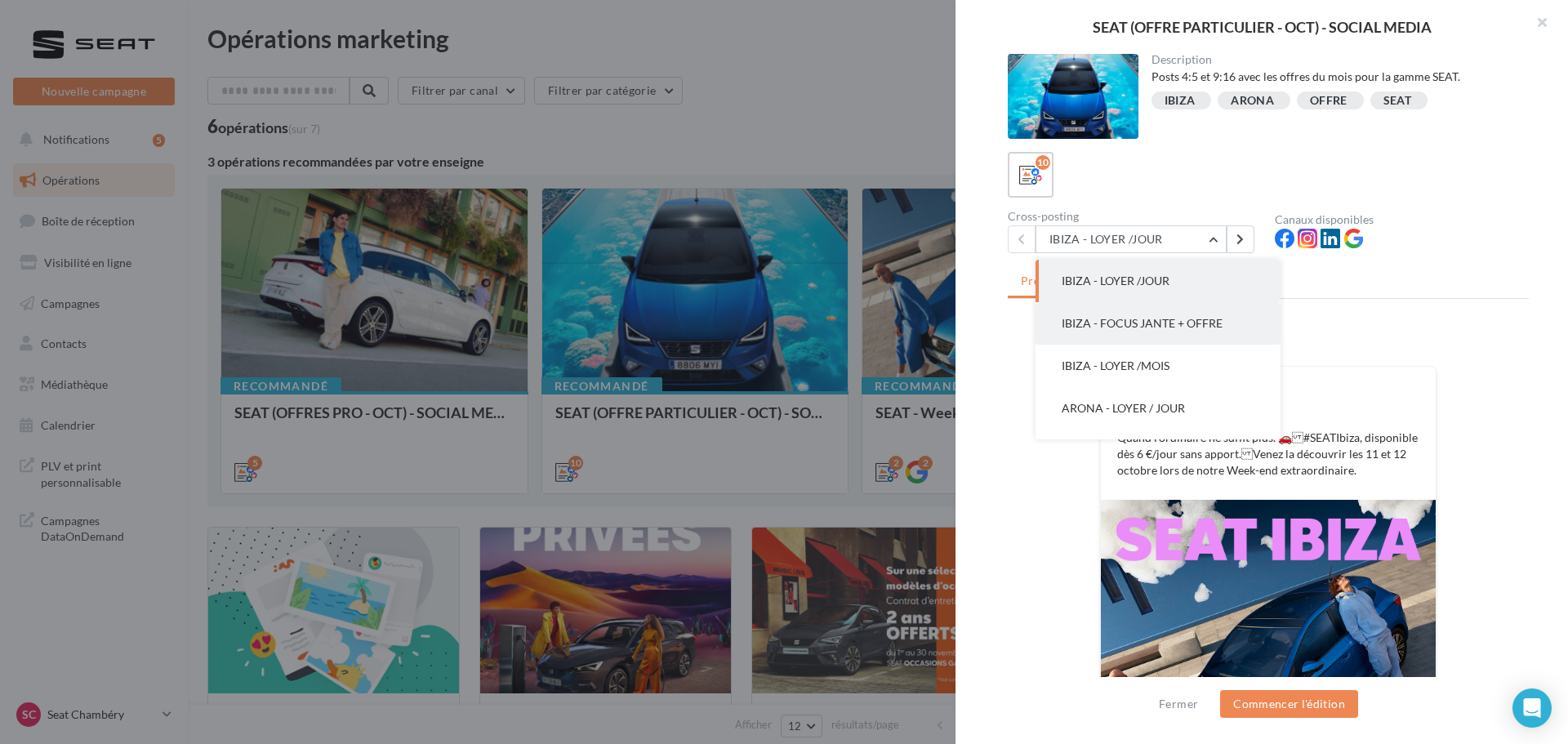
click at [1154, 332] on button "IBIZA - FOCUS JANTE + OFFRE" at bounding box center [1157, 323] width 245 height 43
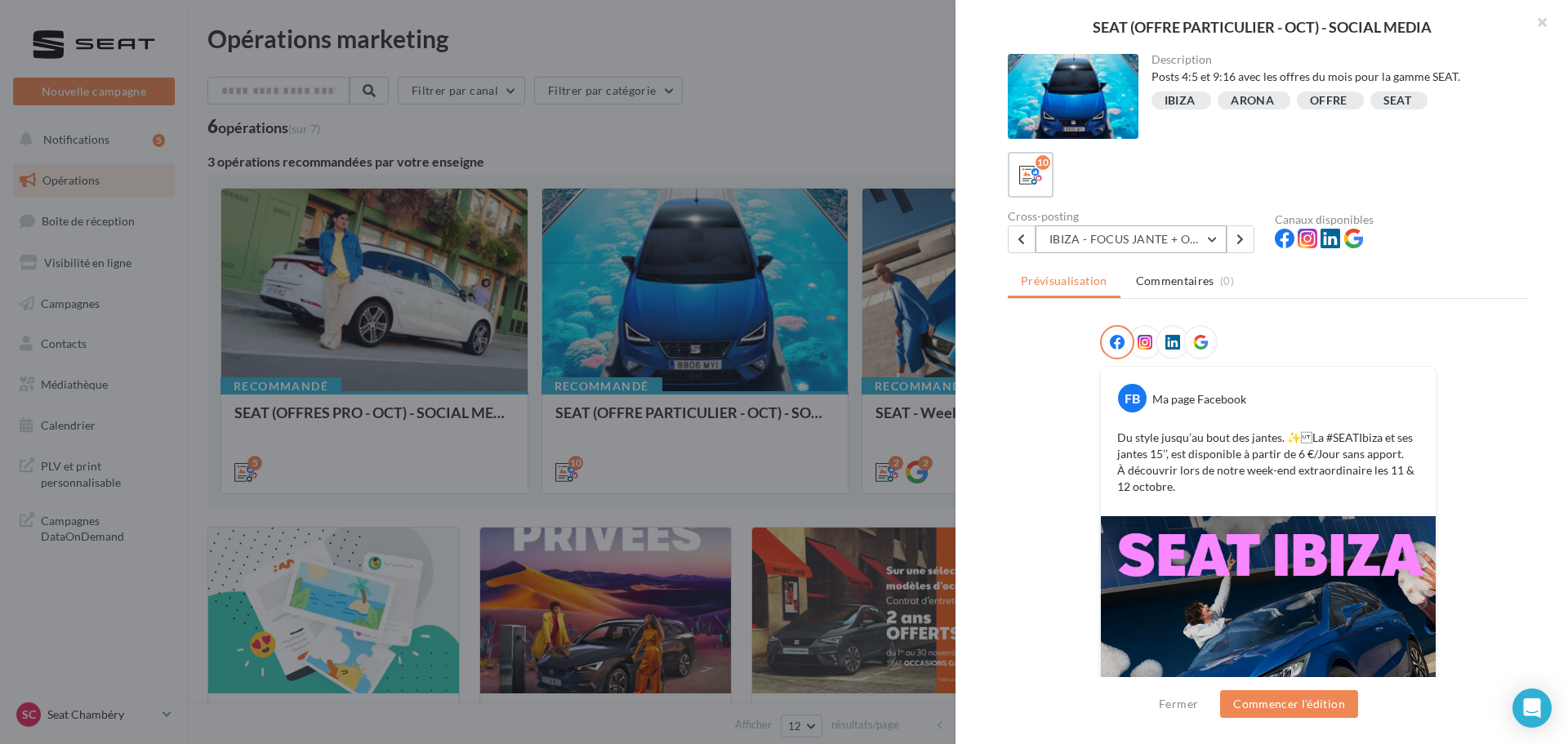
click at [1114, 246] on button "IBIZA - FOCUS JANTE + OFFRE" at bounding box center [1130, 239] width 191 height 28
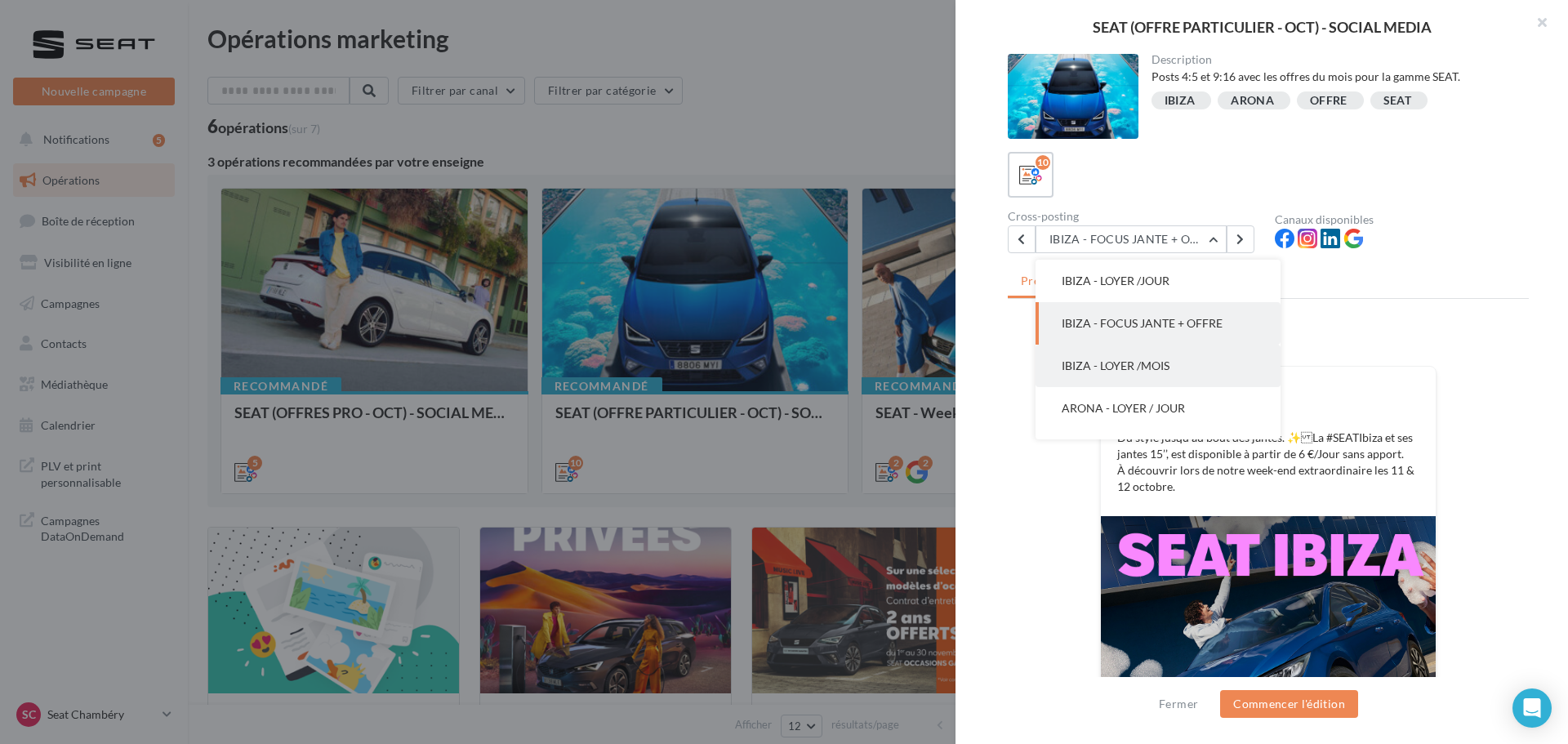
click at [1151, 378] on button "IBIZA - LOYER /MOIS" at bounding box center [1157, 365] width 245 height 43
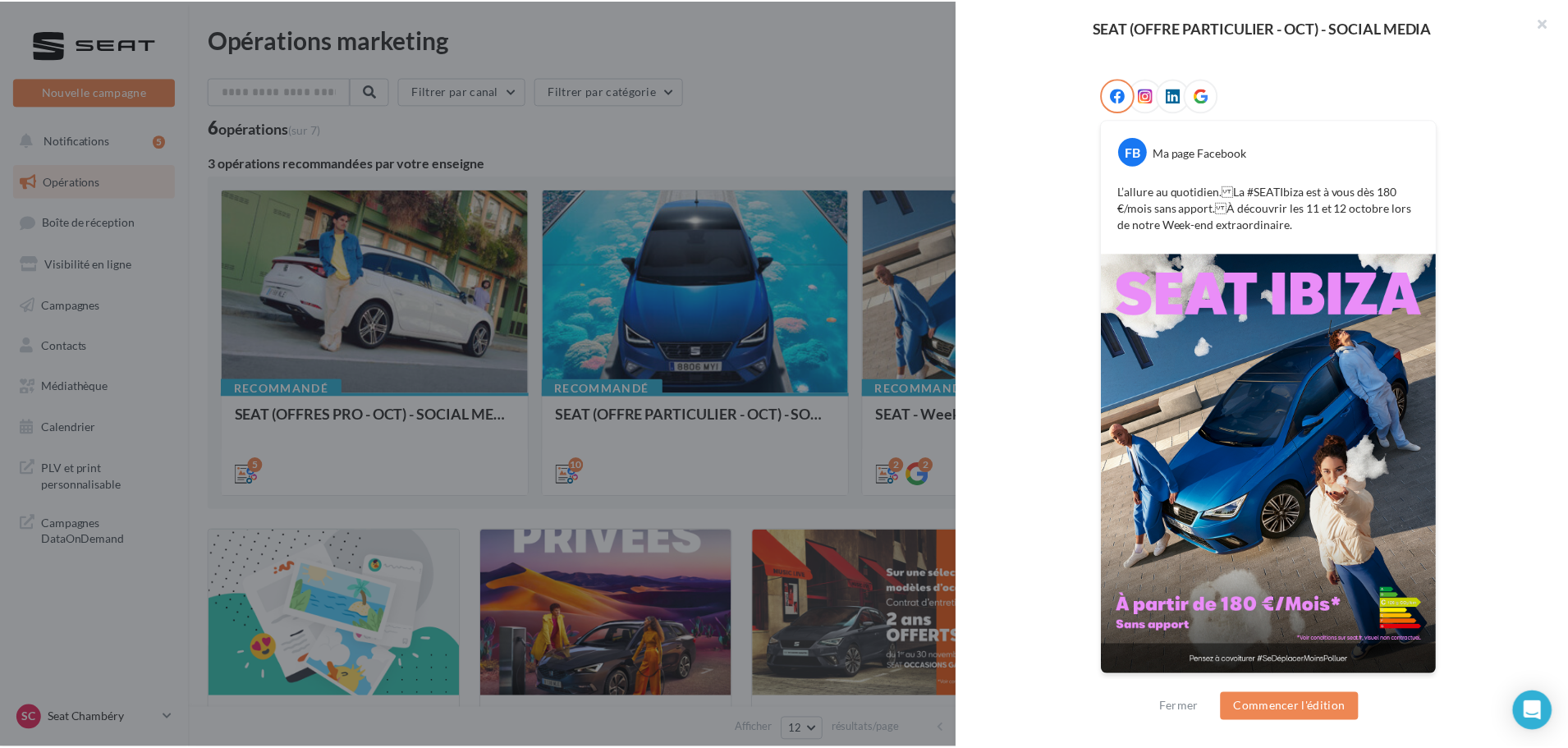
scroll to position [250, 0]
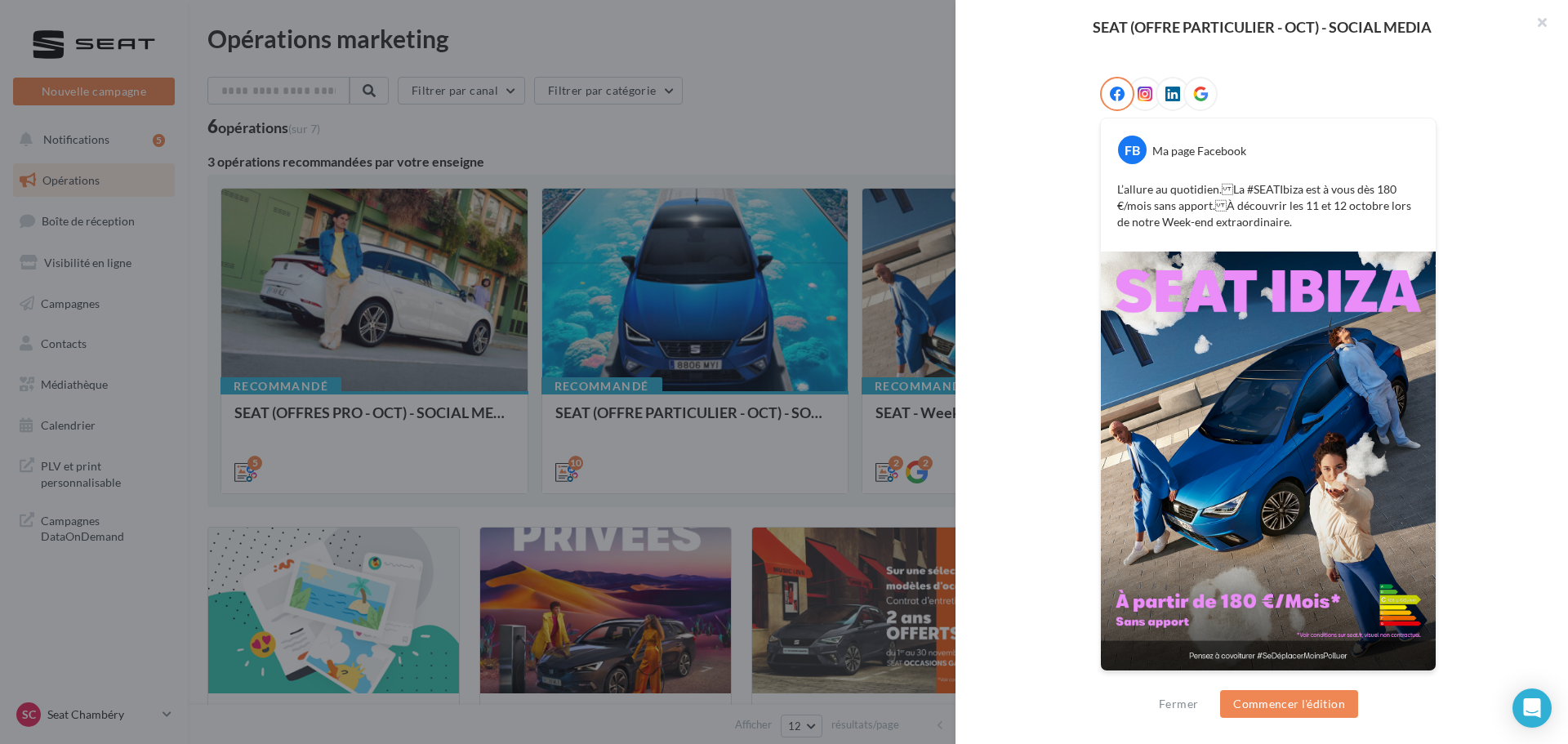
click at [793, 160] on div at bounding box center [784, 372] width 1568 height 744
